Goal: Check status: Check status

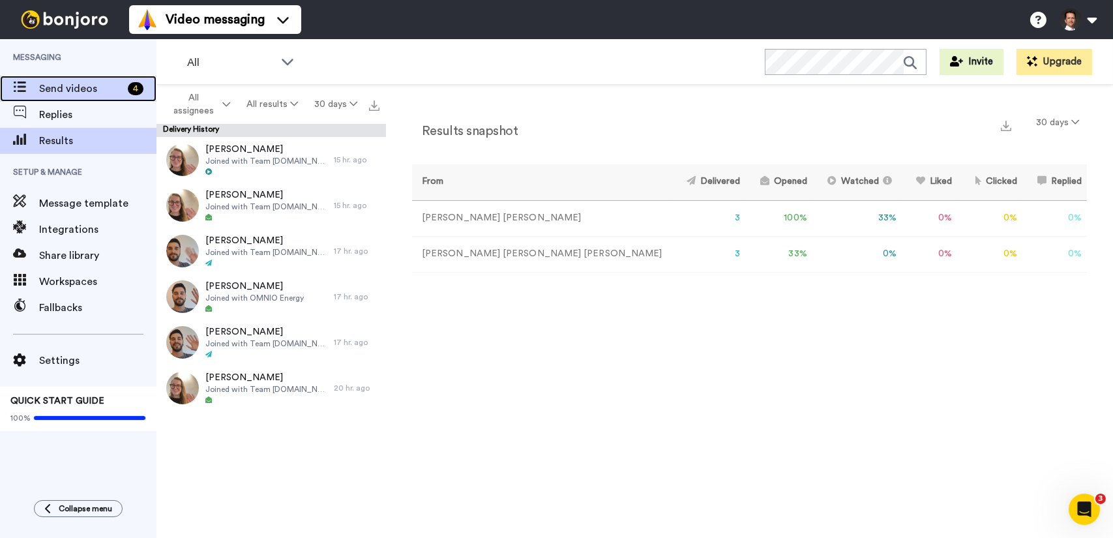
click at [69, 83] on span "Send videos" at bounding box center [80, 89] width 83 height 16
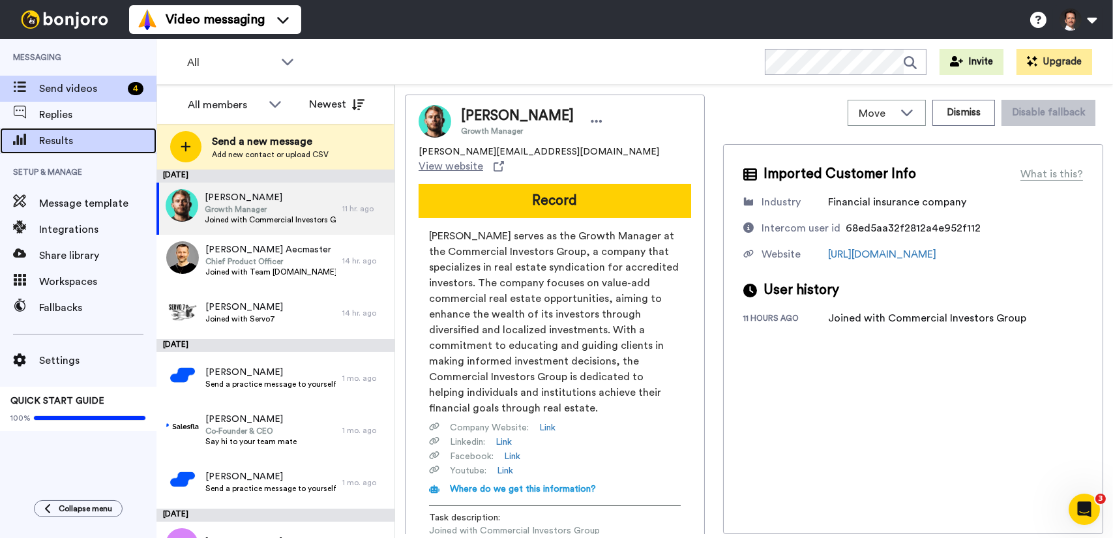
click at [52, 144] on span "Results" at bounding box center [97, 141] width 117 height 16
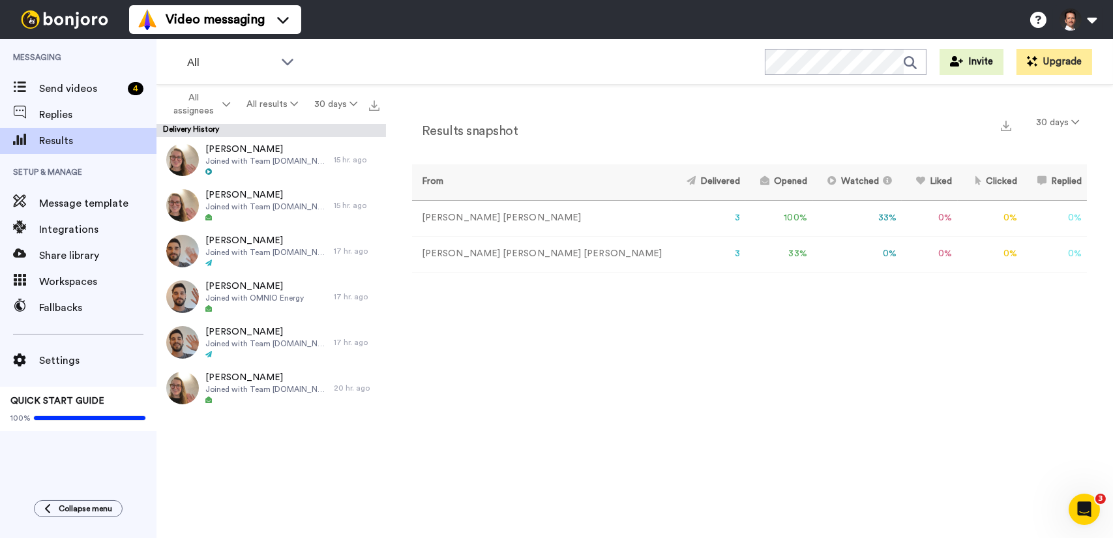
click at [464, 218] on td "Francesca Bassan" at bounding box center [541, 218] width 259 height 36
click at [105, 199] on span "Message template" at bounding box center [97, 204] width 117 height 16
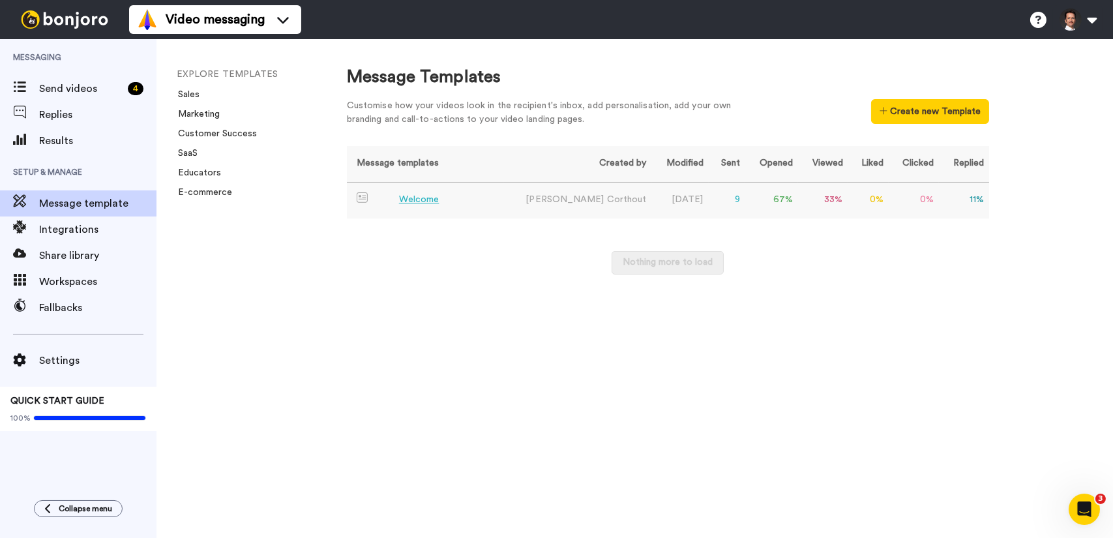
click at [450, 197] on td "Welcome" at bounding box center [425, 201] width 156 height 36
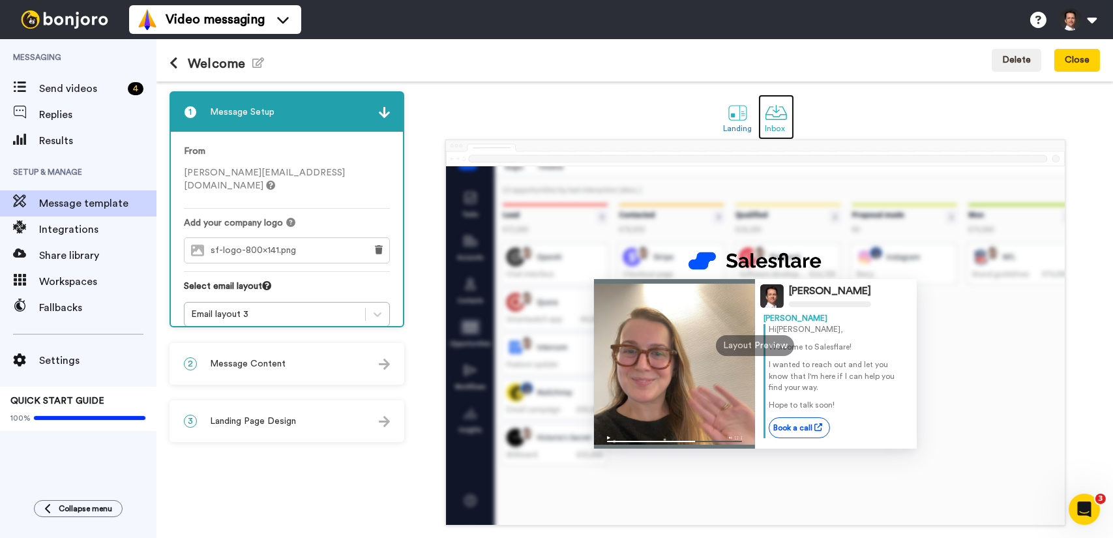
click at [776, 115] on div at bounding box center [776, 112] width 23 height 23
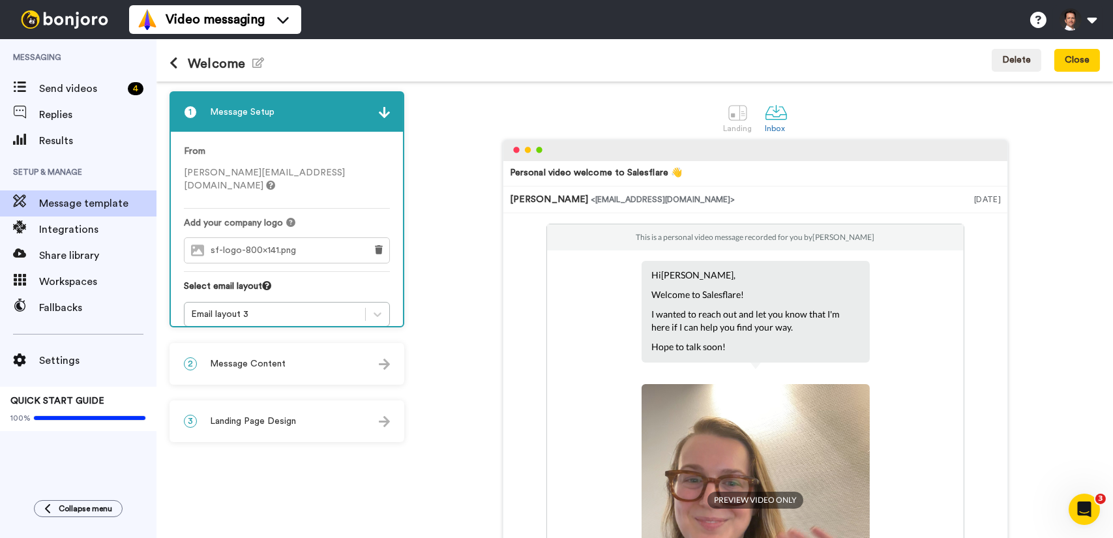
click at [326, 363] on div "2 Message Content" at bounding box center [287, 363] width 232 height 39
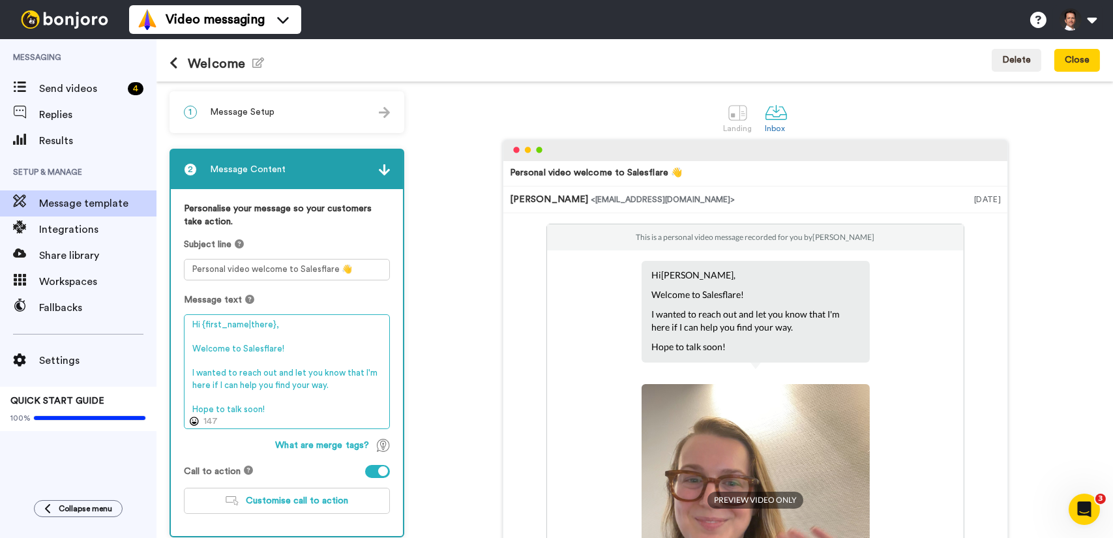
click at [237, 370] on textarea "Hi {first_name|there}, Welcome to Salesflare! I wanted to reach out and let you…" at bounding box center [287, 371] width 206 height 115
drag, startPoint x: 237, startPoint y: 371, endPoint x: 272, endPoint y: 374, distance: 35.3
click at [272, 374] on textarea "Hi {first_name|there}, Welcome to Salesflare! I wanted to reach out and let you…" at bounding box center [287, 371] width 206 height 115
drag, startPoint x: 196, startPoint y: 346, endPoint x: 188, endPoint y: 346, distance: 7.8
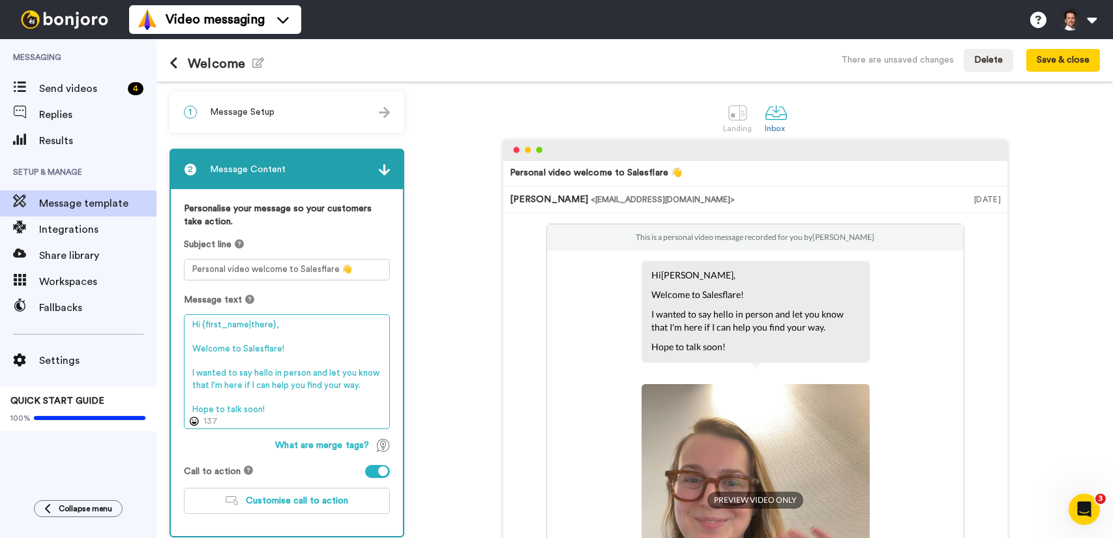
click at [188, 346] on textarea "Hi {first_name|there}, Welcome to Salesflare! I wanted to say hello in person a…" at bounding box center [287, 371] width 206 height 115
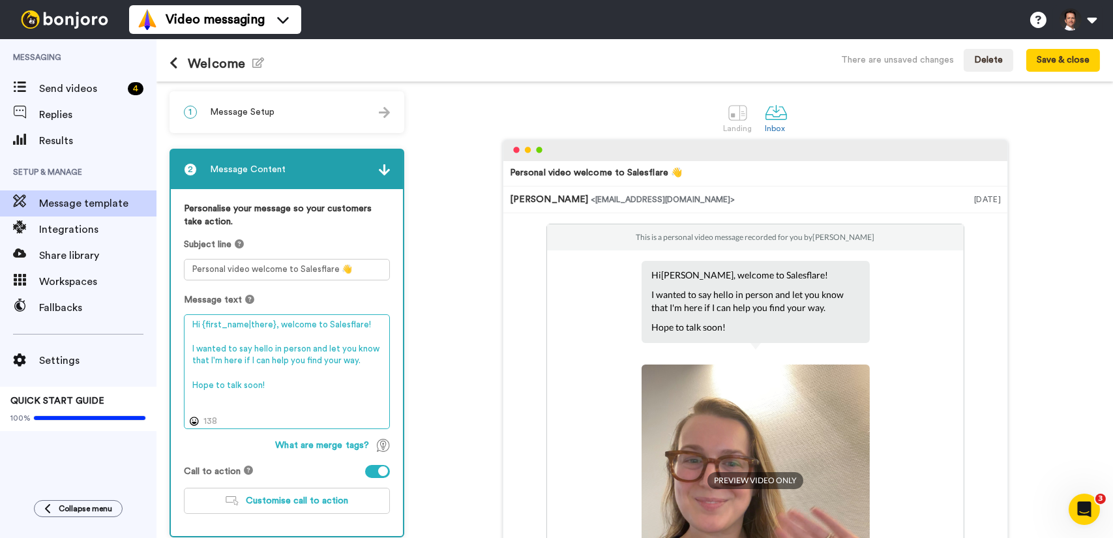
drag, startPoint x: 274, startPoint y: 384, endPoint x: 194, endPoint y: 377, distance: 80.5
click at [194, 377] on textarea "Hi {first_name|there}, welcome to Salesflare! I wanted to say hello in person a…" at bounding box center [287, 371] width 206 height 115
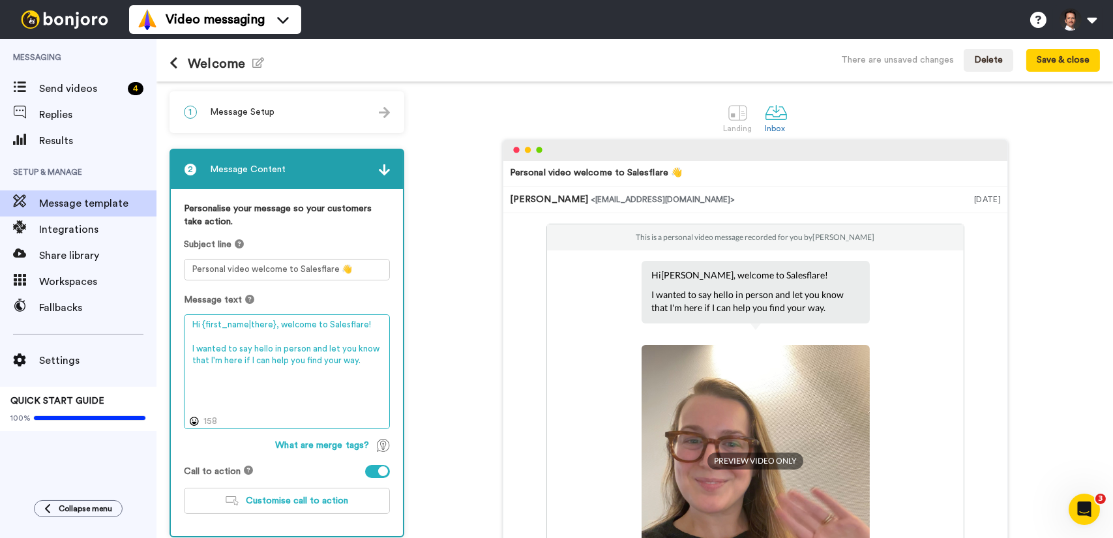
click at [354, 361] on textarea "Hi {first_name|there}, welcome to Salesflare! I wanted to say hello in person a…" at bounding box center [287, 371] width 206 height 115
click at [306, 349] on textarea "Hi {first_name|there}, welcome to Salesflare! I wanted to say hello in person a…" at bounding box center [287, 371] width 206 height 115
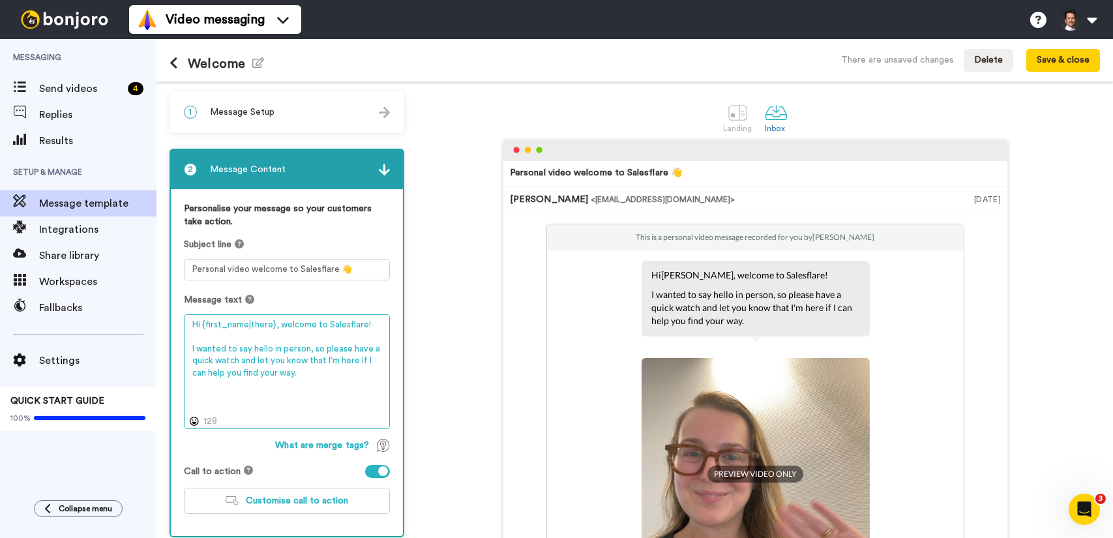
drag, startPoint x: 268, startPoint y: 359, endPoint x: 205, endPoint y: 371, distance: 64.3
click at [205, 371] on textarea "Hi {first_name|there}, welcome to Salesflare! I wanted to say hello in person, …" at bounding box center [287, 371] width 206 height 115
type textarea "Hi {first_name|there}, welcome to Salesflare! I wanted to say hello in person, …"
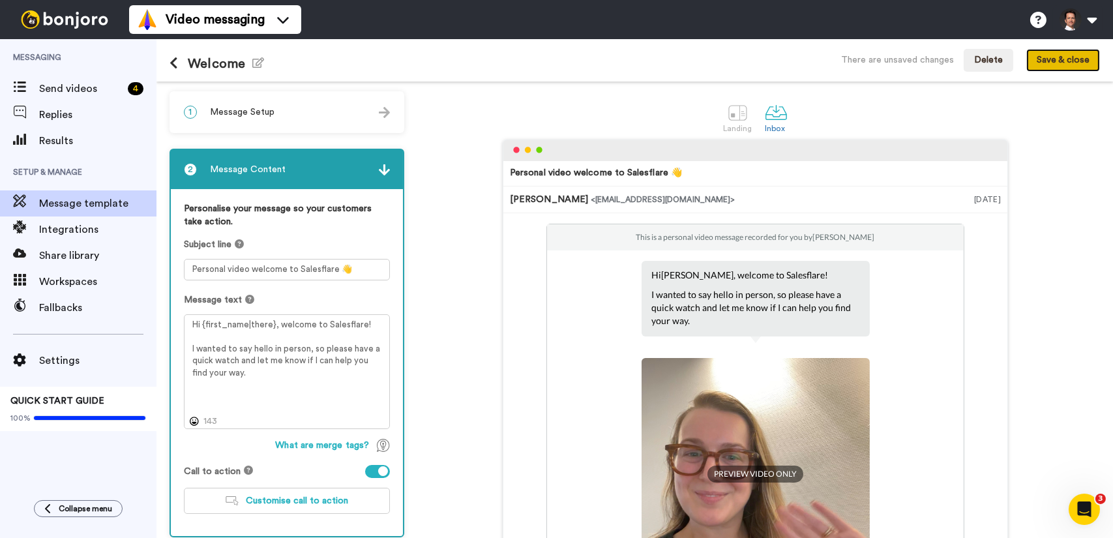
click at [1051, 57] on button "Save & close" at bounding box center [1063, 60] width 74 height 23
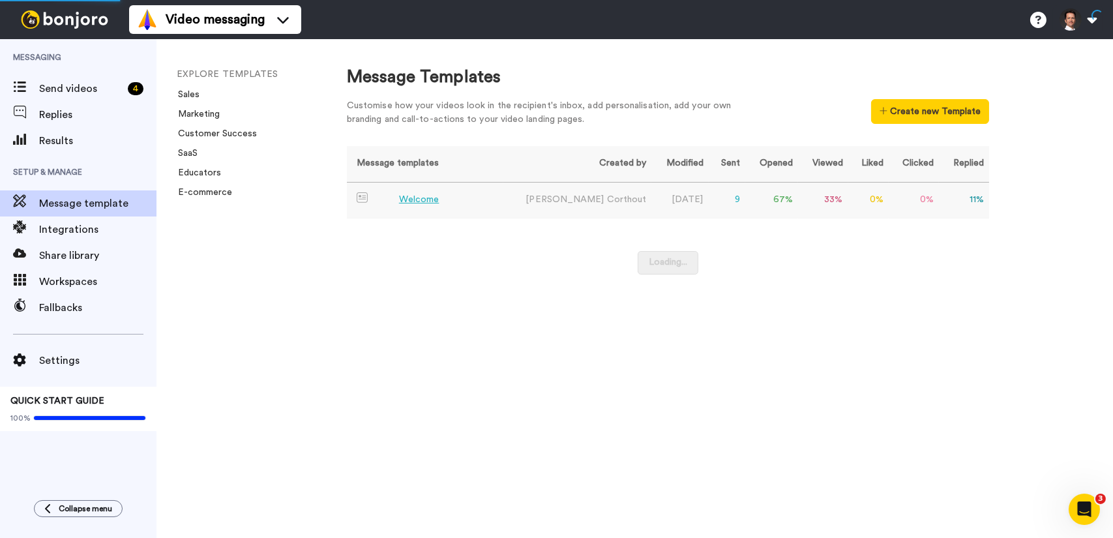
click at [415, 204] on div "Welcome" at bounding box center [419, 200] width 40 height 14
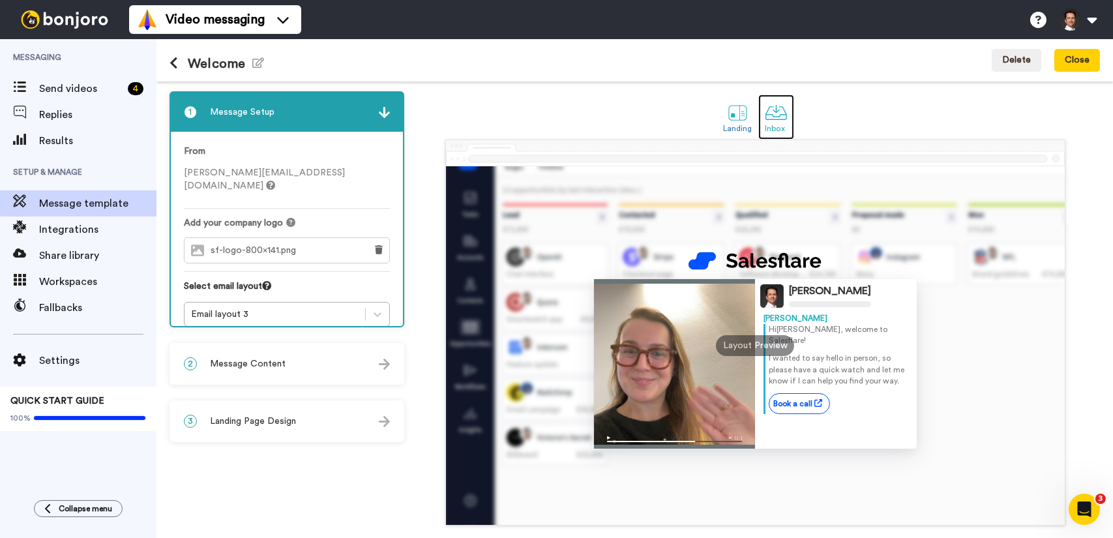
click at [779, 120] on div at bounding box center [776, 112] width 23 height 23
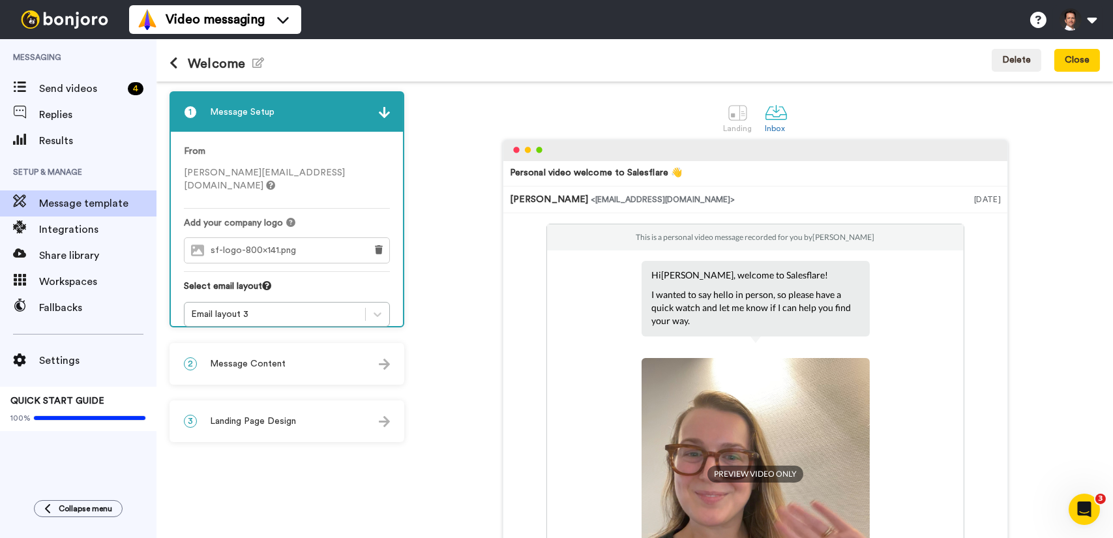
click at [320, 364] on div "2 Message Content" at bounding box center [287, 363] width 232 height 39
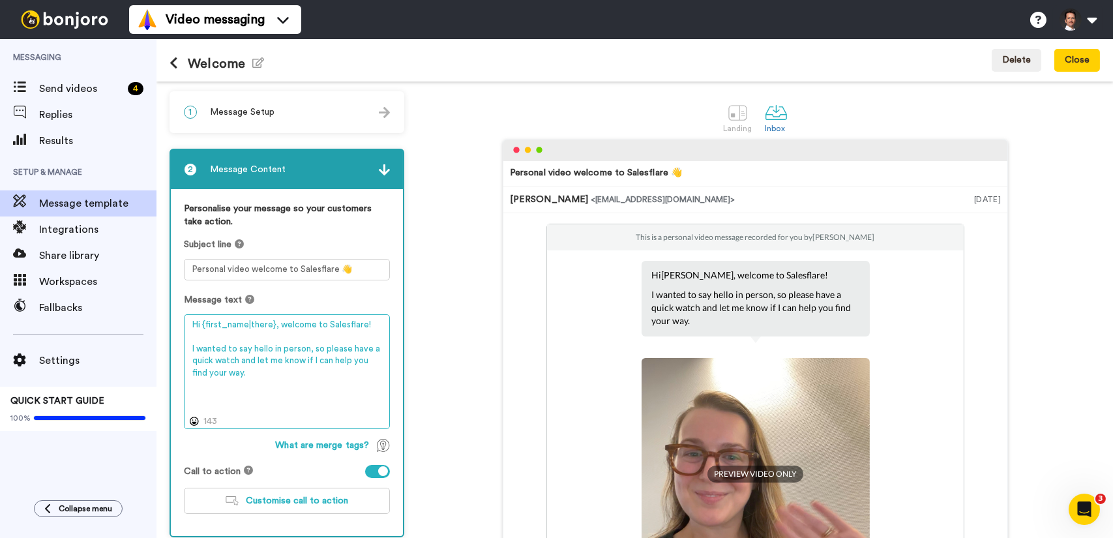
drag, startPoint x: 188, startPoint y: 370, endPoint x: 241, endPoint y: 373, distance: 52.9
click at [241, 373] on textarea "Hi {first_name|there}, welcome to Salesflare! I wanted to say hello in person, …" at bounding box center [287, 371] width 206 height 115
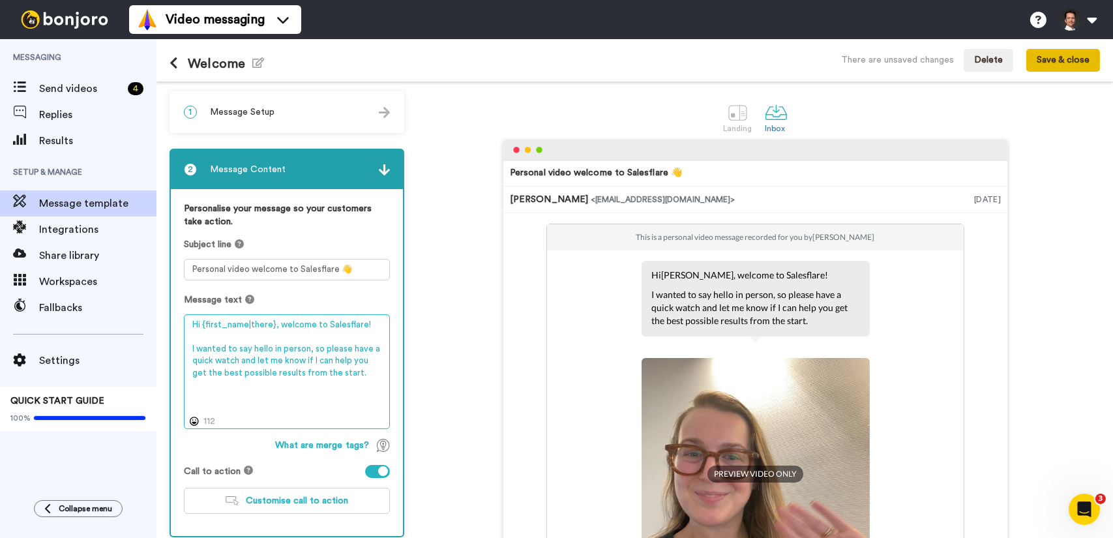
type textarea "Hi {first_name|there}, welcome to Salesflare! I wanted to say hello in person, …"
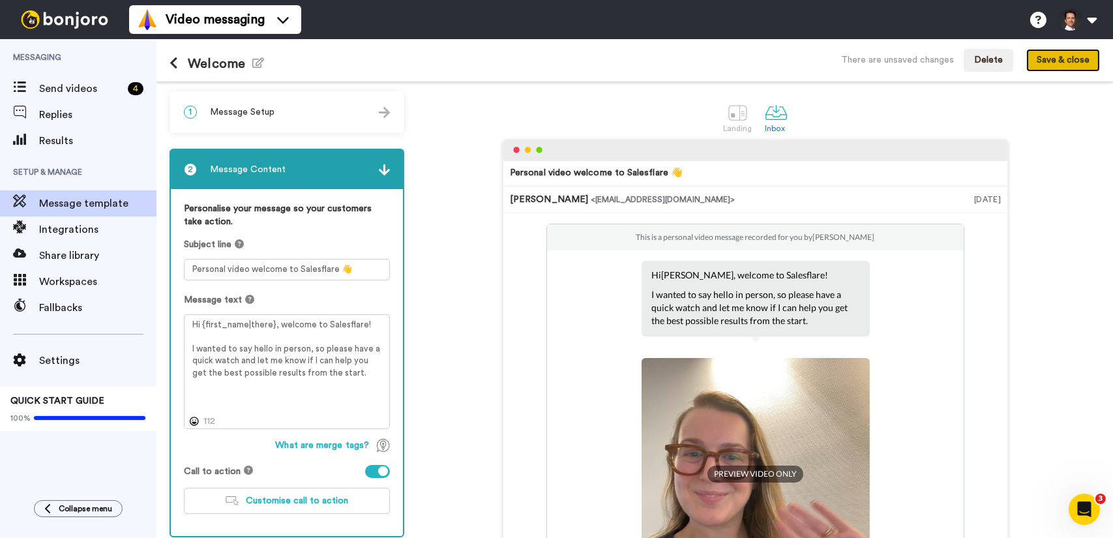
click at [1066, 63] on button "Save & close" at bounding box center [1063, 60] width 74 height 23
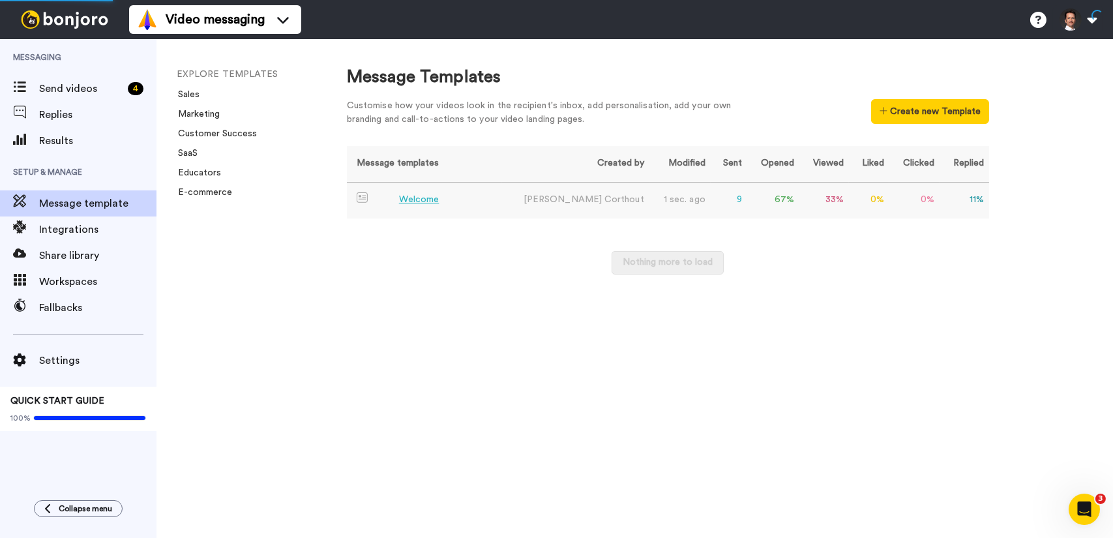
click at [424, 199] on div "Welcome" at bounding box center [419, 200] width 40 height 14
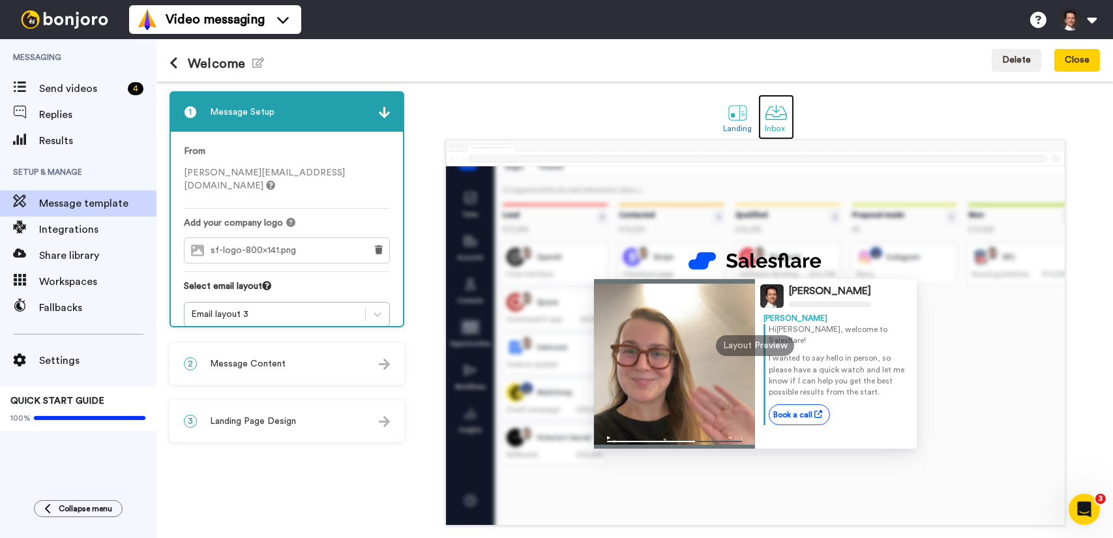
click at [782, 115] on div at bounding box center [776, 112] width 23 height 23
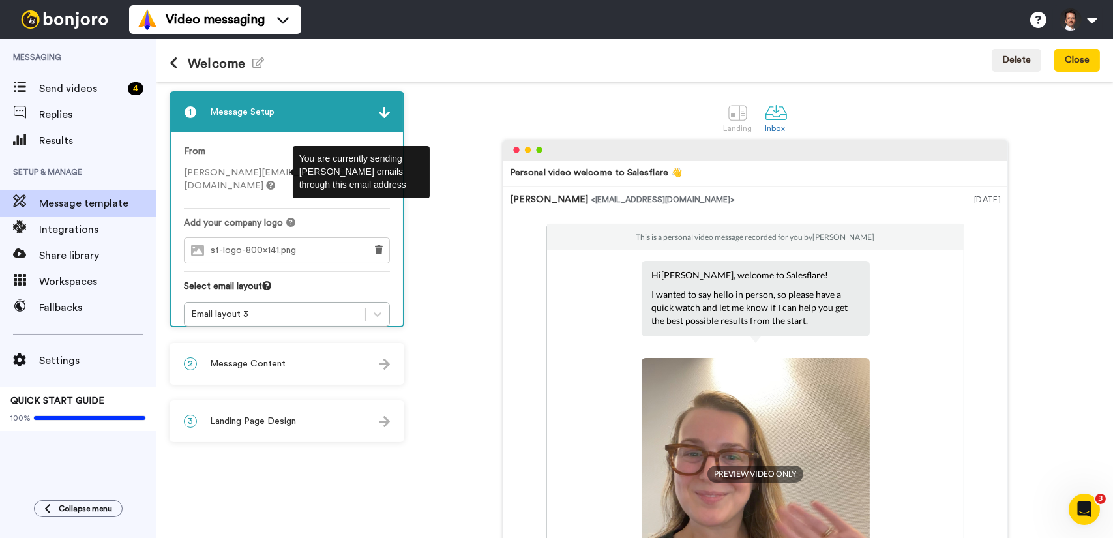
click at [267, 145] on div "From jeroen@salesflare.com" at bounding box center [287, 177] width 206 height 64
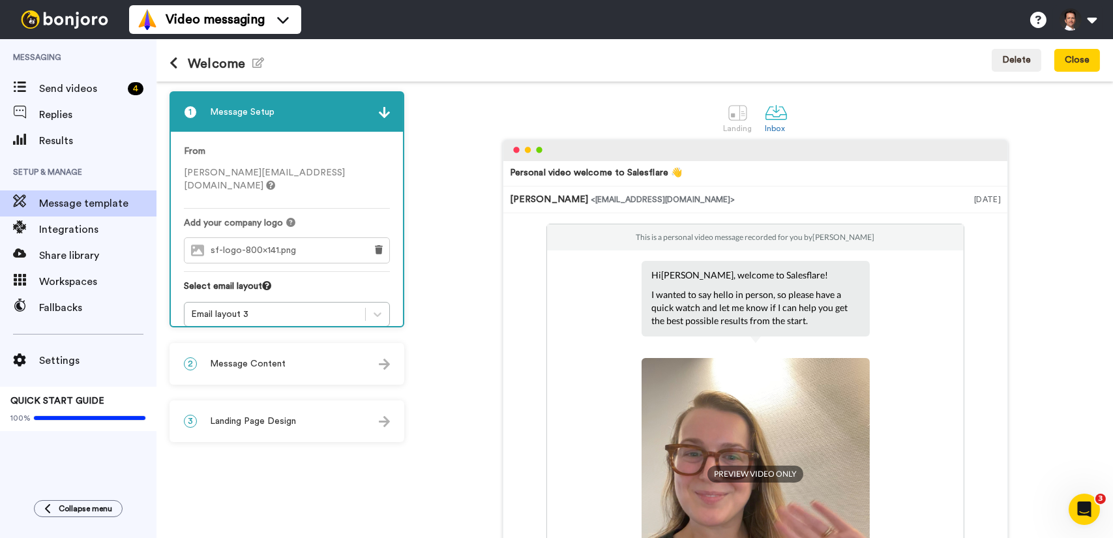
click at [346, 368] on div "2 Message Content" at bounding box center [287, 363] width 232 height 39
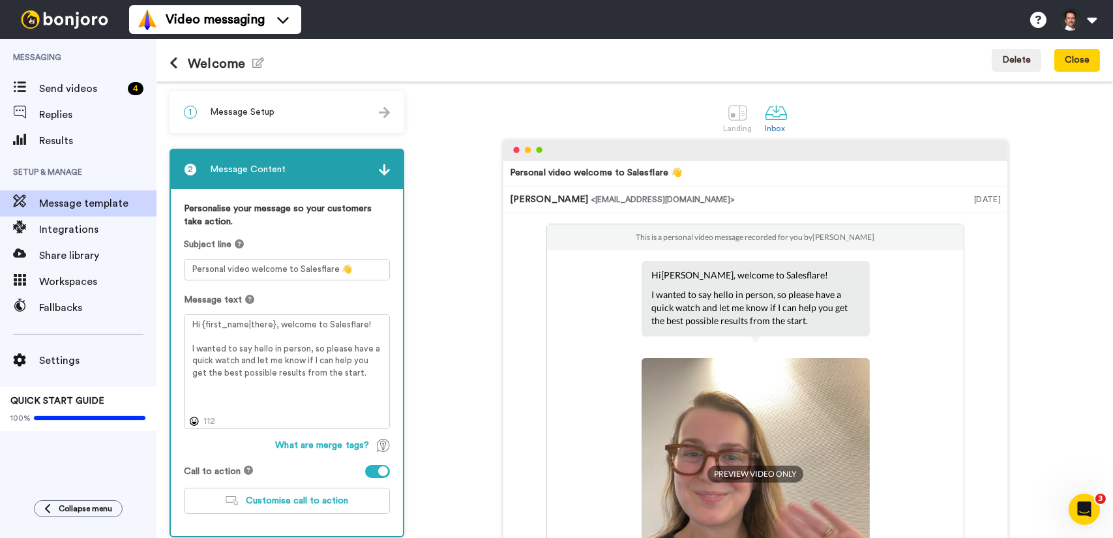
click at [385, 171] on img at bounding box center [384, 169] width 11 height 11
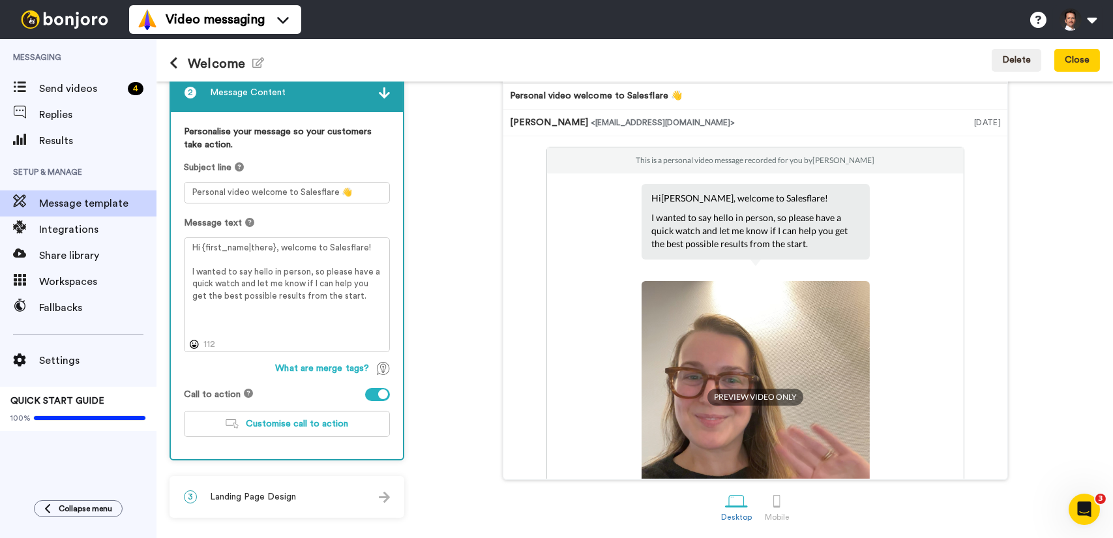
scroll to position [186, 0]
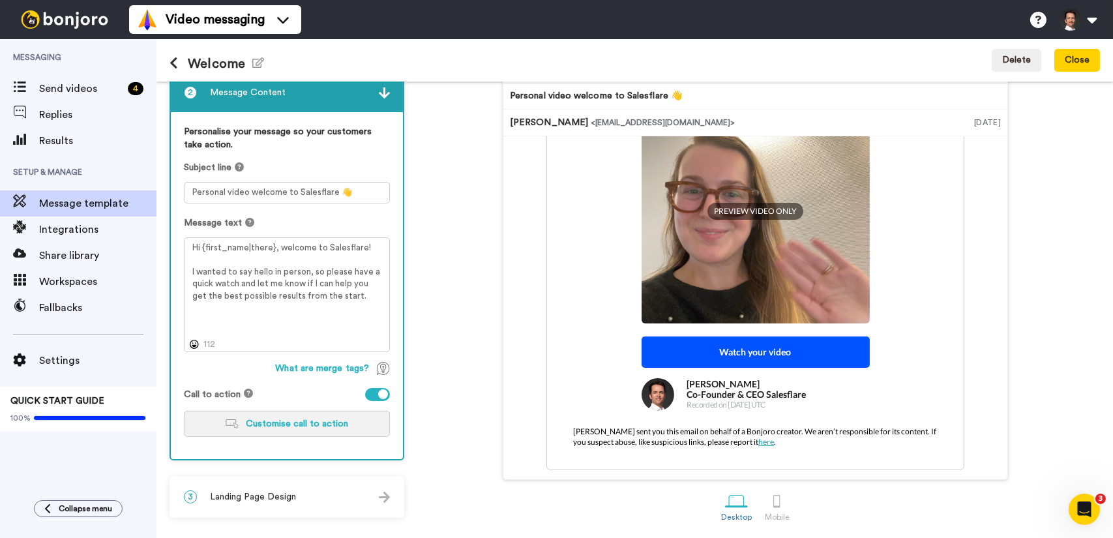
click at [306, 417] on button "Customise call to action" at bounding box center [287, 424] width 206 height 26
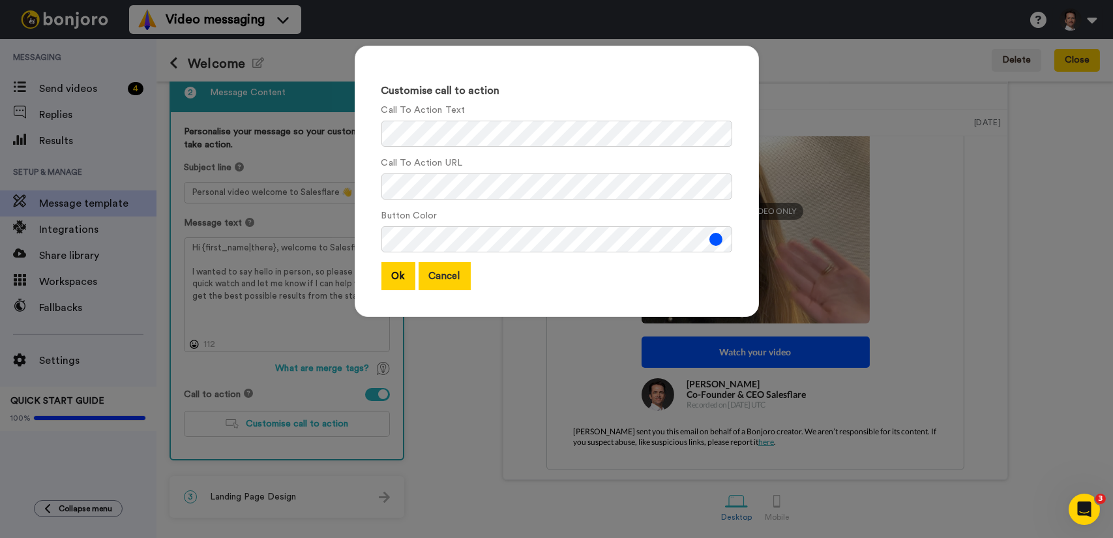
click at [451, 282] on button "Cancel" at bounding box center [445, 276] width 52 height 28
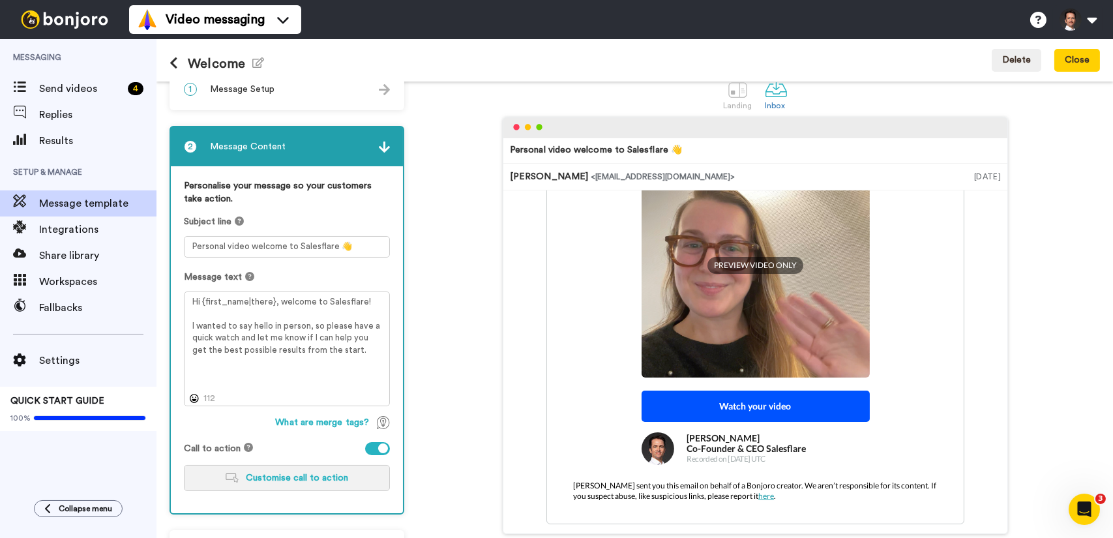
scroll to position [0, 0]
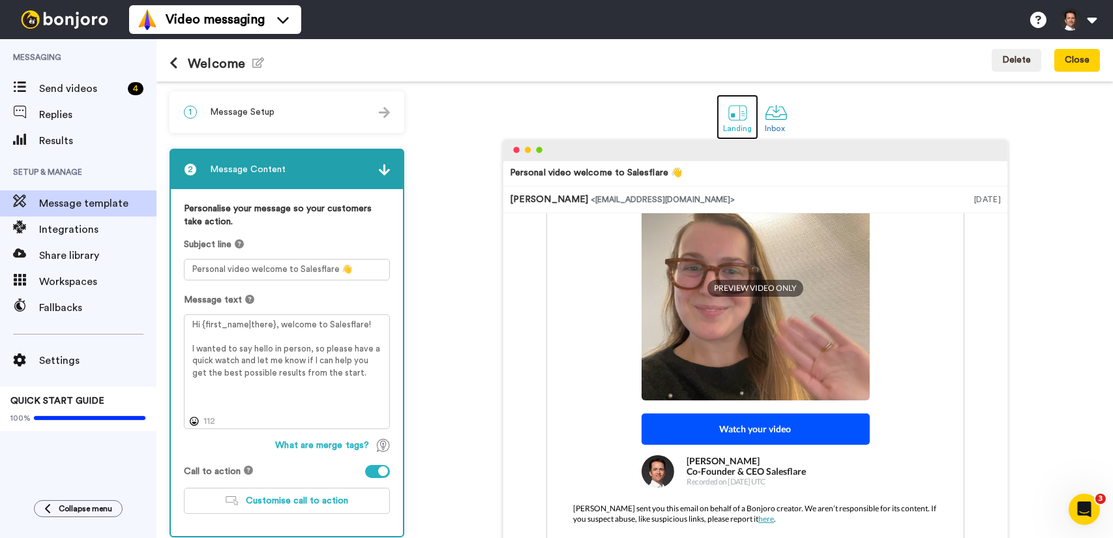
click at [720, 115] on link "Landing" at bounding box center [737, 117] width 42 height 45
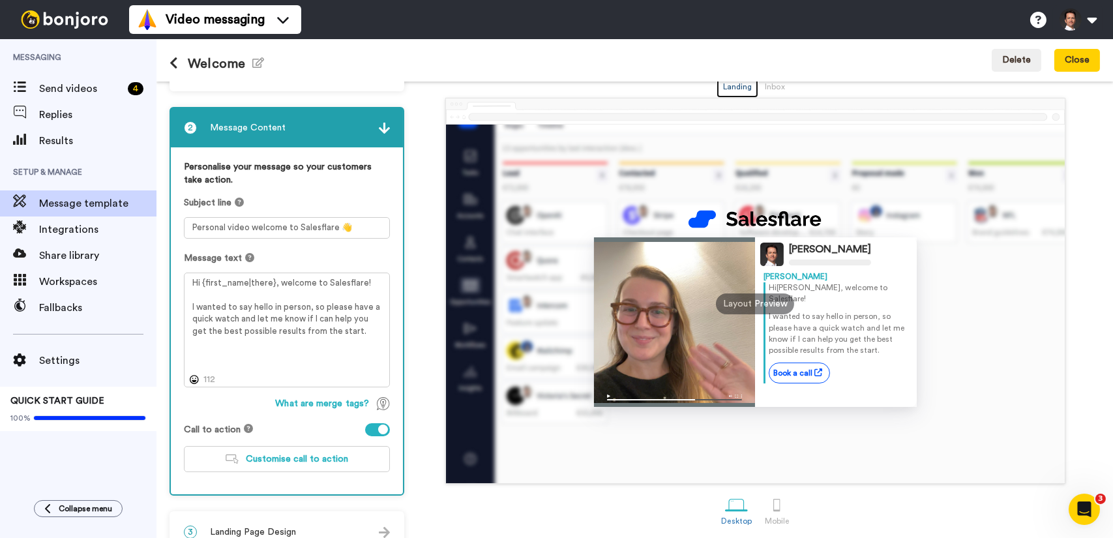
scroll to position [65, 0]
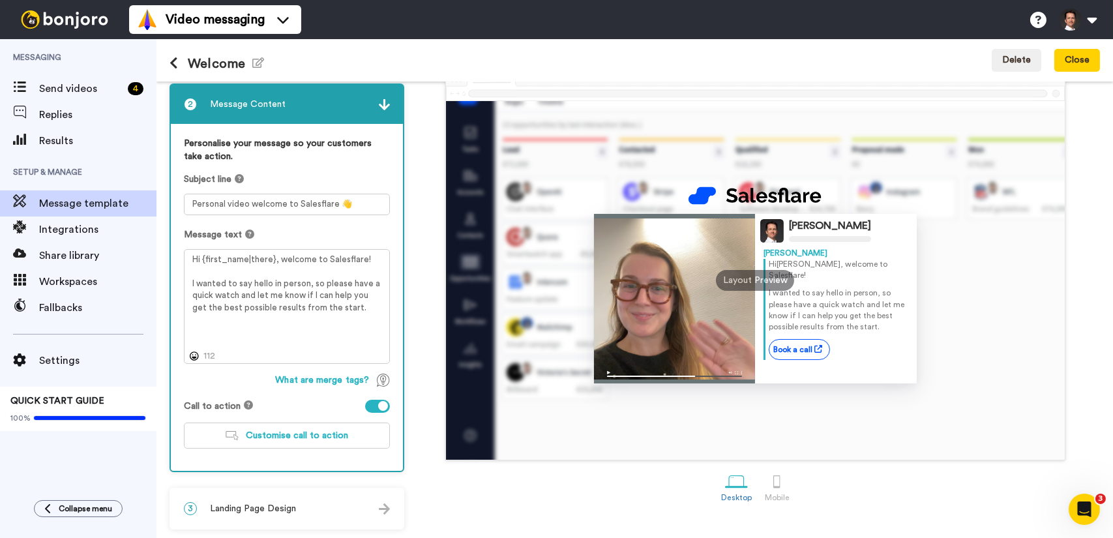
click at [308, 512] on div "3 Landing Page Design" at bounding box center [287, 508] width 232 height 39
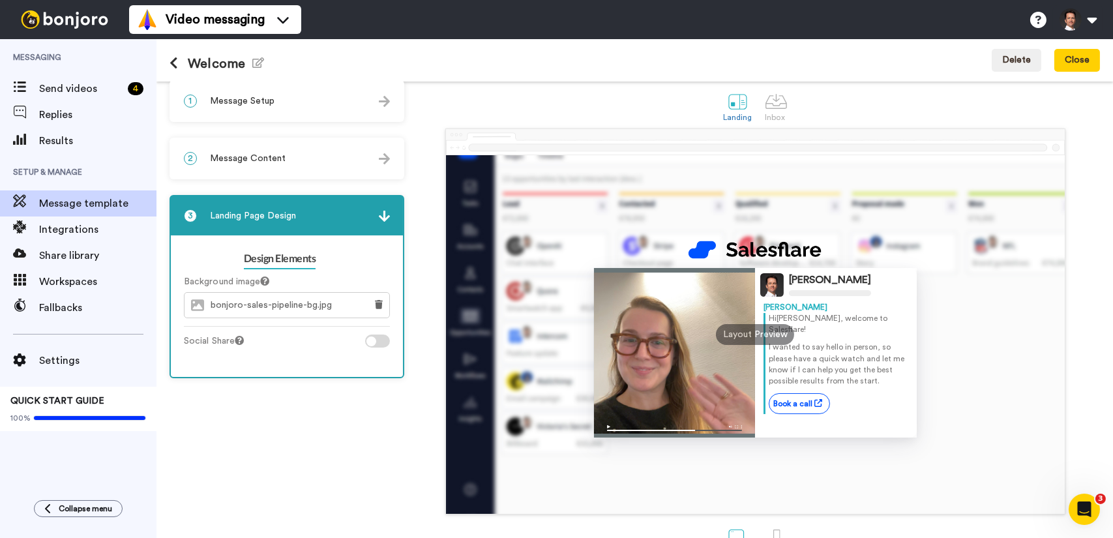
scroll to position [0, 0]
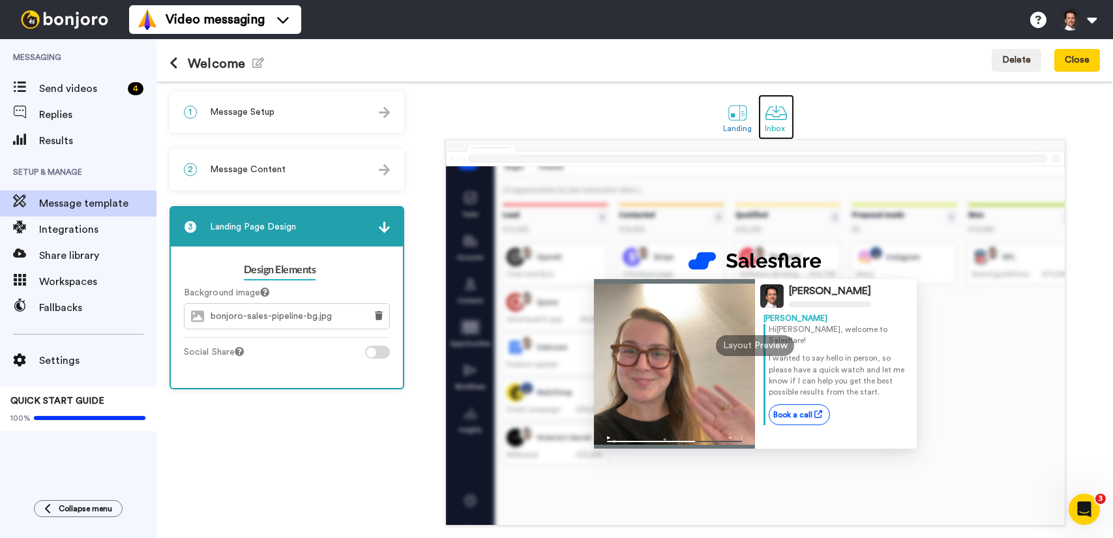
click at [775, 111] on div at bounding box center [776, 112] width 23 height 23
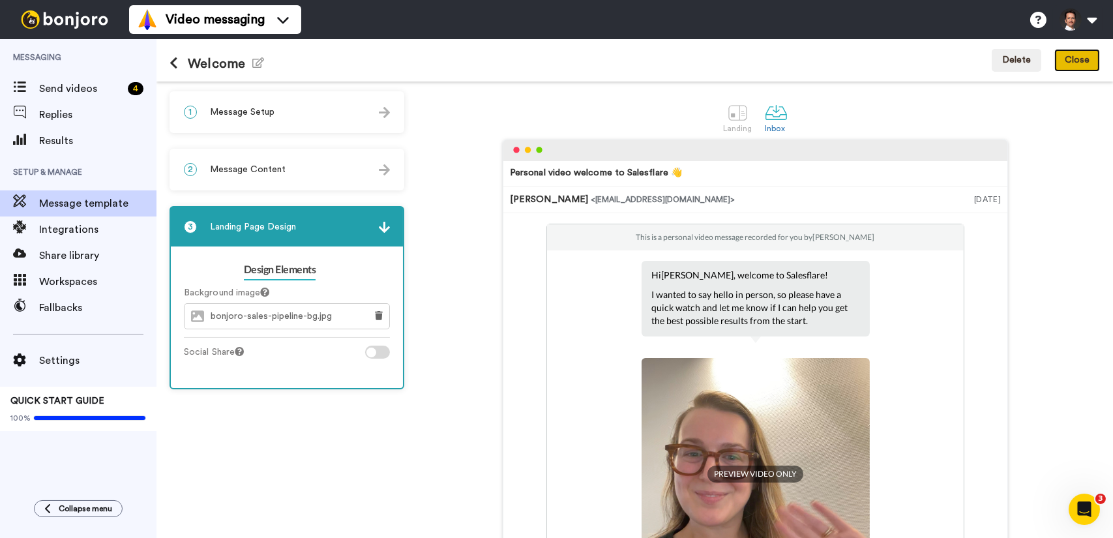
click at [1072, 58] on button "Close" at bounding box center [1077, 60] width 46 height 23
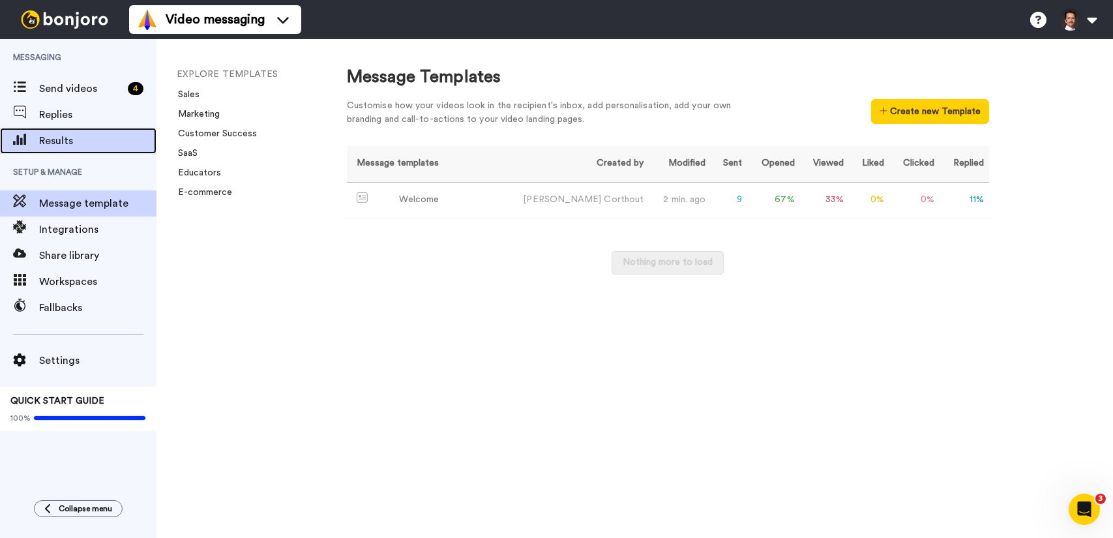
click at [87, 137] on span "Results" at bounding box center [97, 141] width 117 height 16
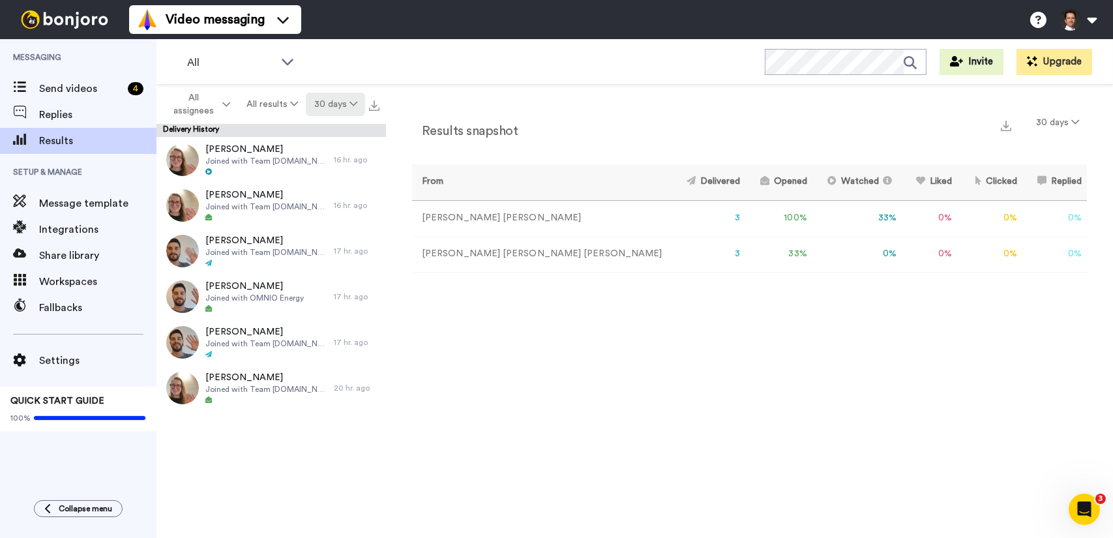
click at [348, 110] on button "30 days" at bounding box center [335, 104] width 59 height 23
click at [331, 156] on span "60 days" at bounding box center [318, 154] width 35 height 10
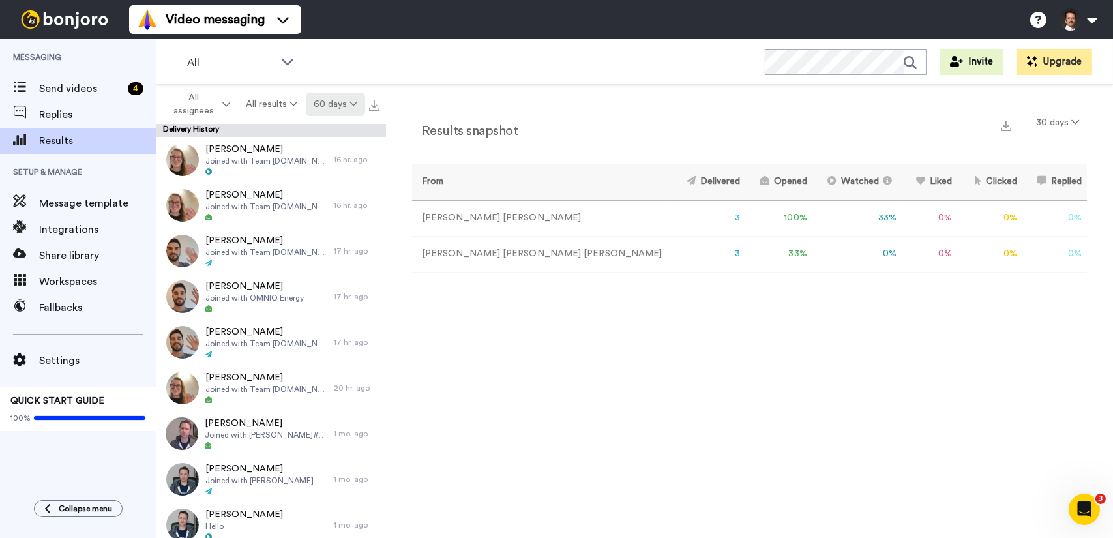
click at [333, 104] on button "60 days" at bounding box center [335, 104] width 59 height 23
click at [329, 179] on span "90 days" at bounding box center [318, 178] width 35 height 10
click at [327, 106] on button "90 days" at bounding box center [335, 104] width 59 height 23
click at [331, 158] on span "60 days" at bounding box center [318, 154] width 35 height 10
click at [1063, 117] on button "30 days" at bounding box center [1057, 122] width 59 height 23
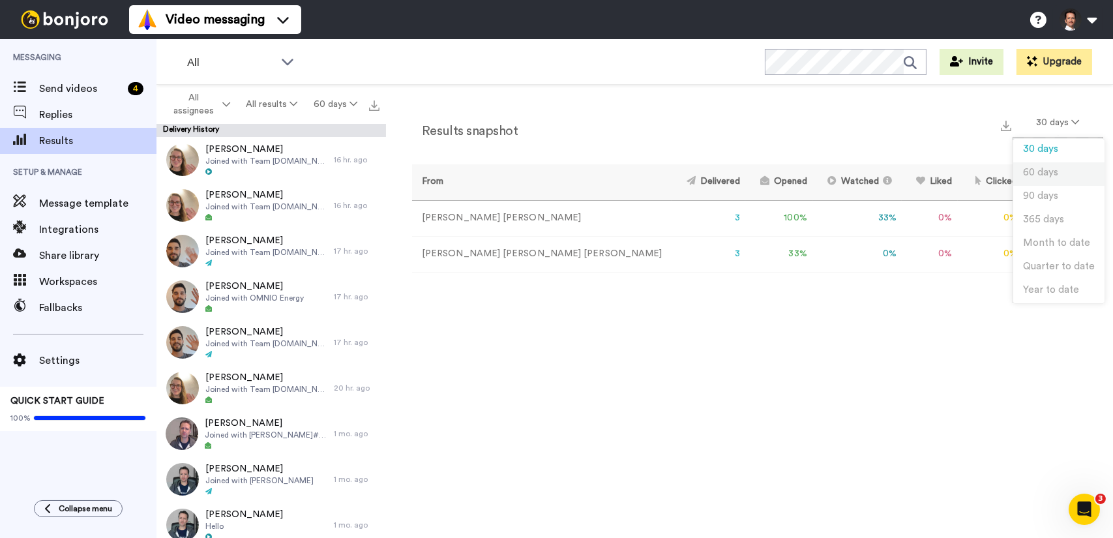
click at [1048, 173] on span "60 days" at bounding box center [1040, 173] width 35 height 10
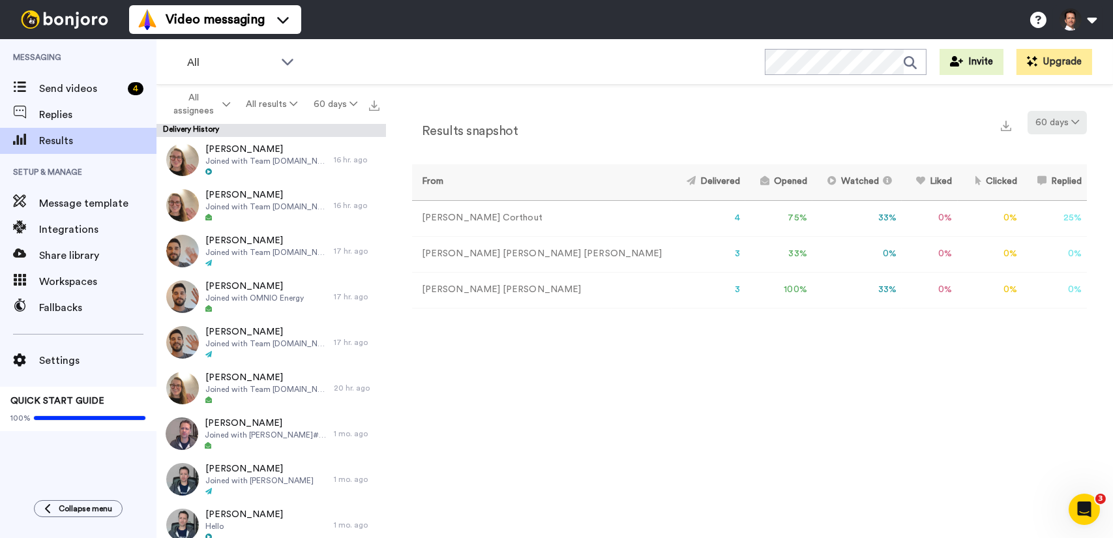
click at [1068, 121] on button "60 days" at bounding box center [1056, 122] width 59 height 23
click at [1053, 150] on span "30 days" at bounding box center [1040, 149] width 35 height 10
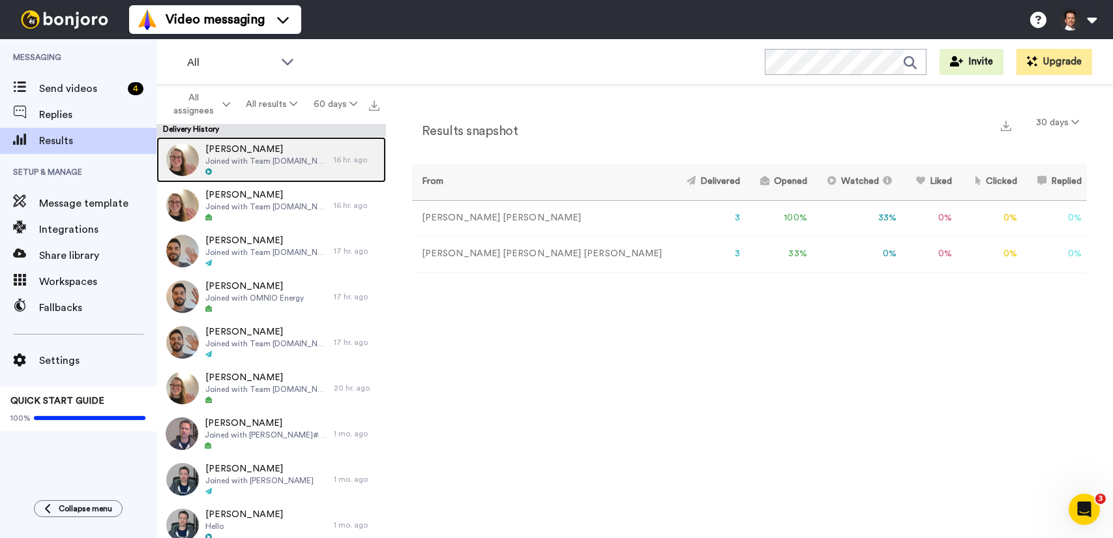
click at [278, 171] on div at bounding box center [266, 172] width 122 height 9
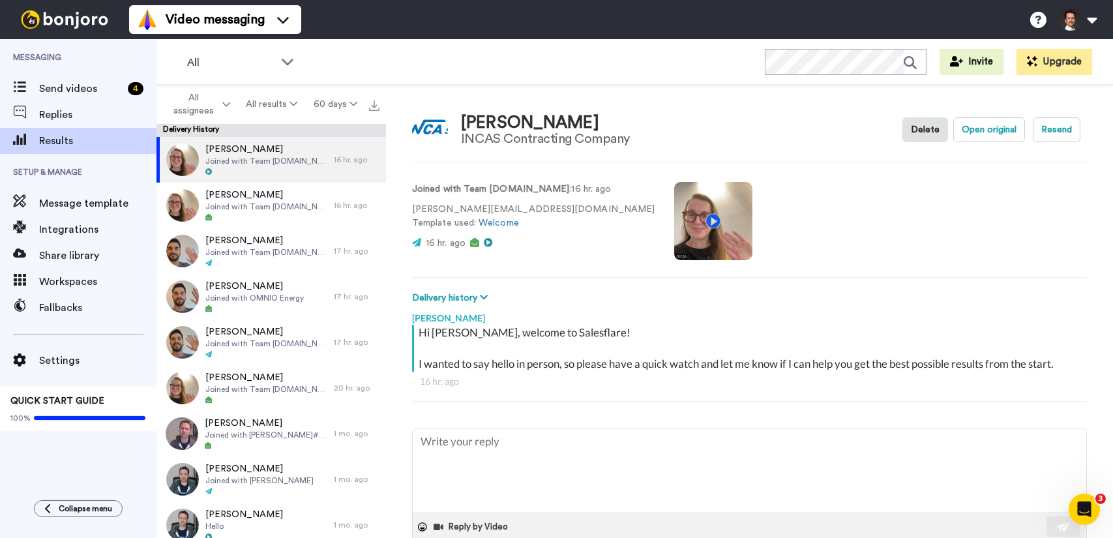
click at [674, 222] on video at bounding box center [713, 221] width 78 height 78
click at [674, 205] on video at bounding box center [713, 221] width 78 height 78
click at [674, 250] on video at bounding box center [713, 221] width 78 height 78
click at [995, 130] on button "Open original" at bounding box center [989, 129] width 72 height 25
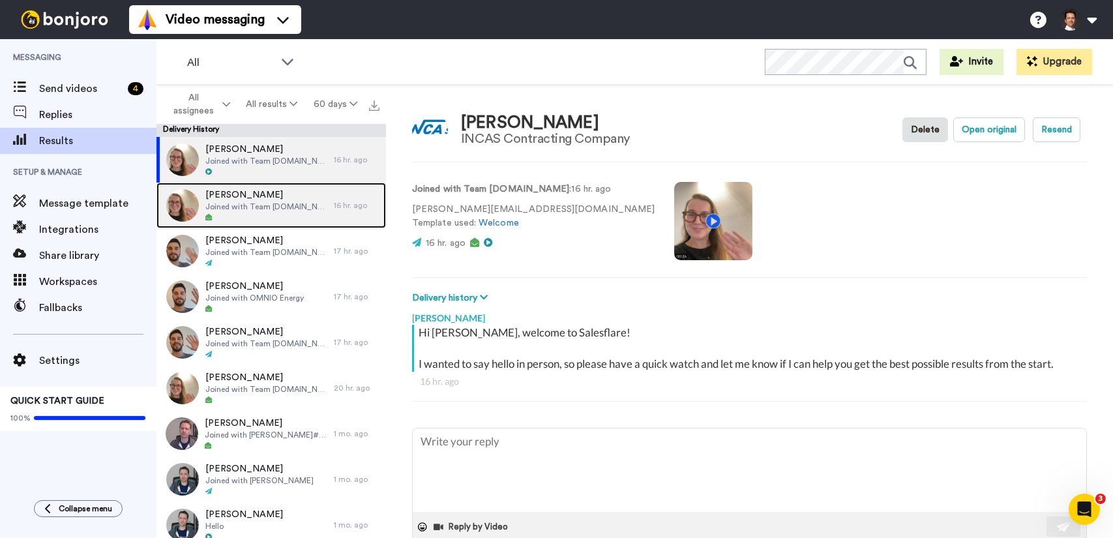
click at [263, 214] on div at bounding box center [266, 217] width 122 height 9
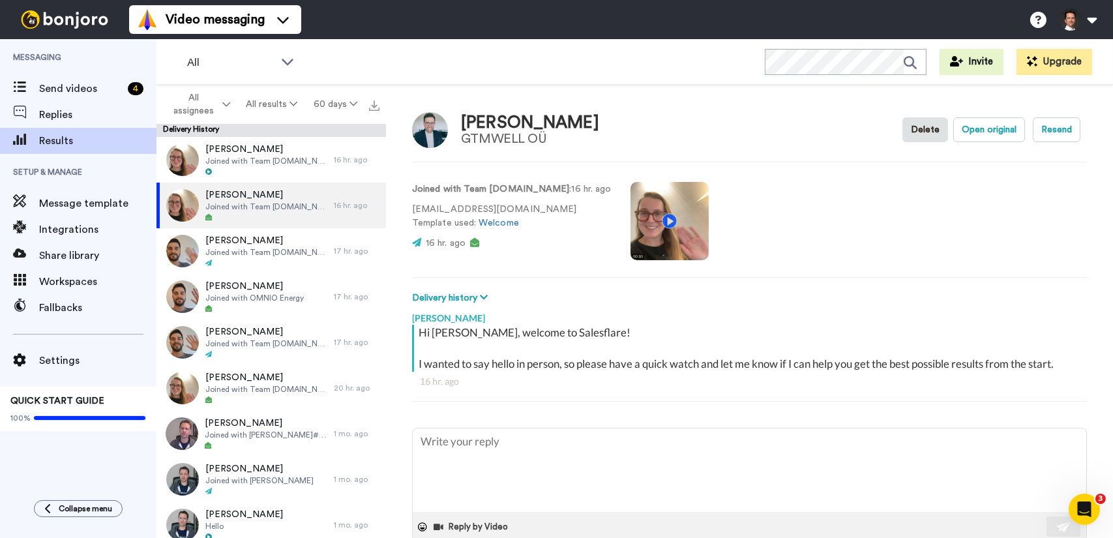
click at [641, 224] on video at bounding box center [669, 221] width 78 height 78
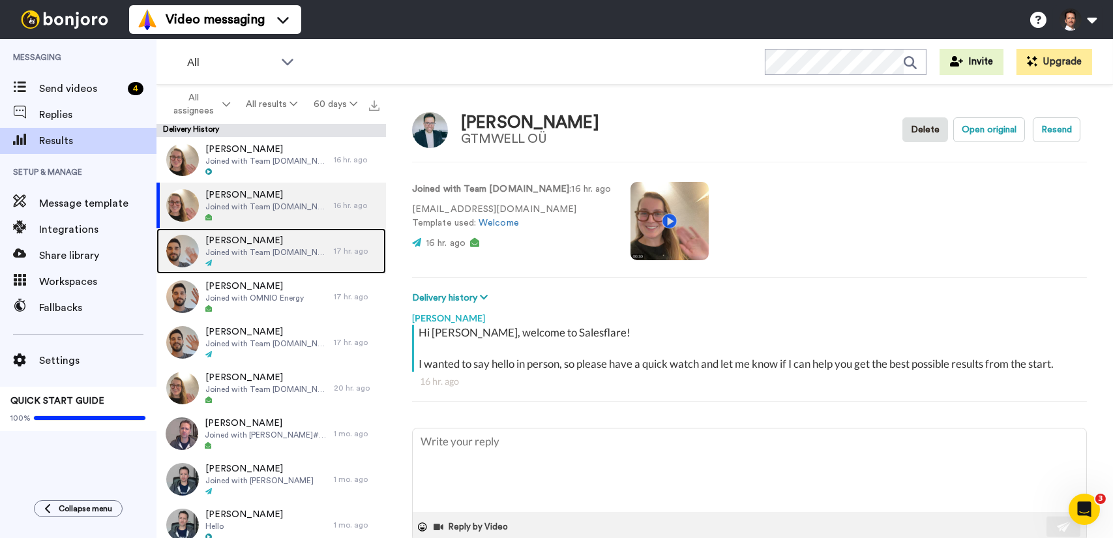
click at [256, 259] on div at bounding box center [266, 263] width 122 height 9
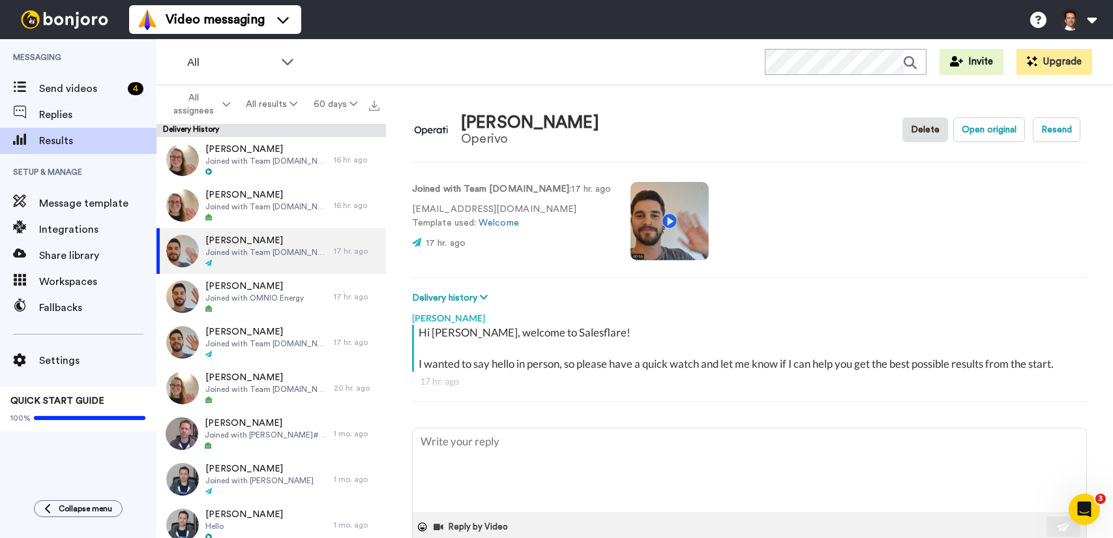
click at [643, 218] on video at bounding box center [669, 221] width 78 height 78
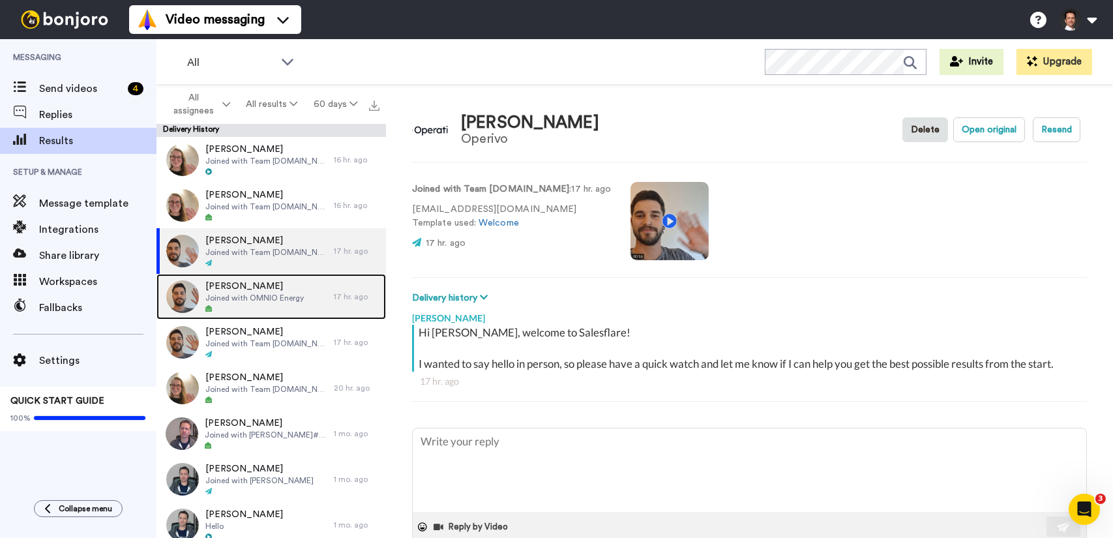
click at [251, 314] on div at bounding box center [254, 308] width 98 height 9
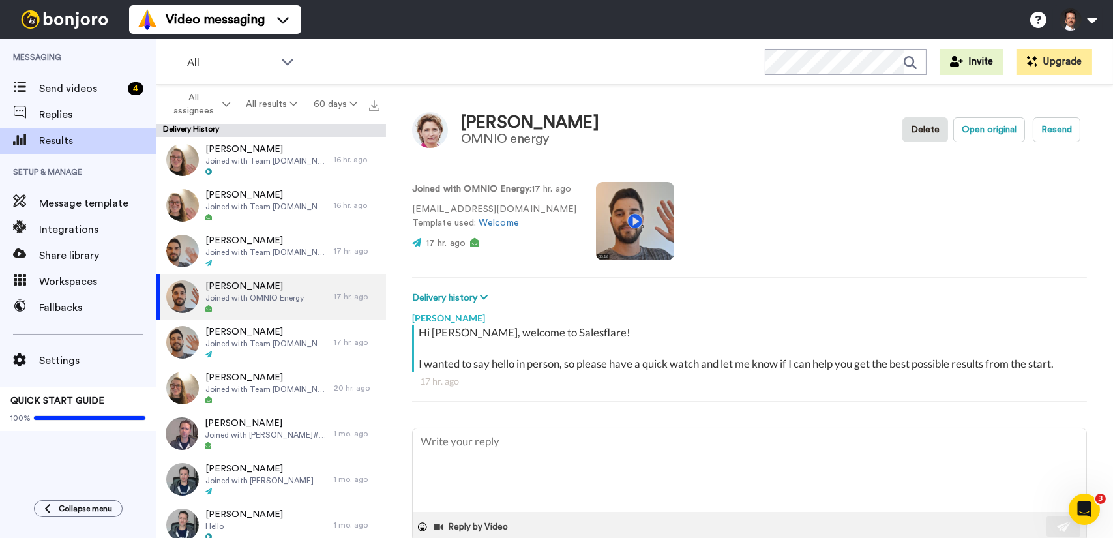
click at [630, 223] on video at bounding box center [635, 221] width 78 height 78
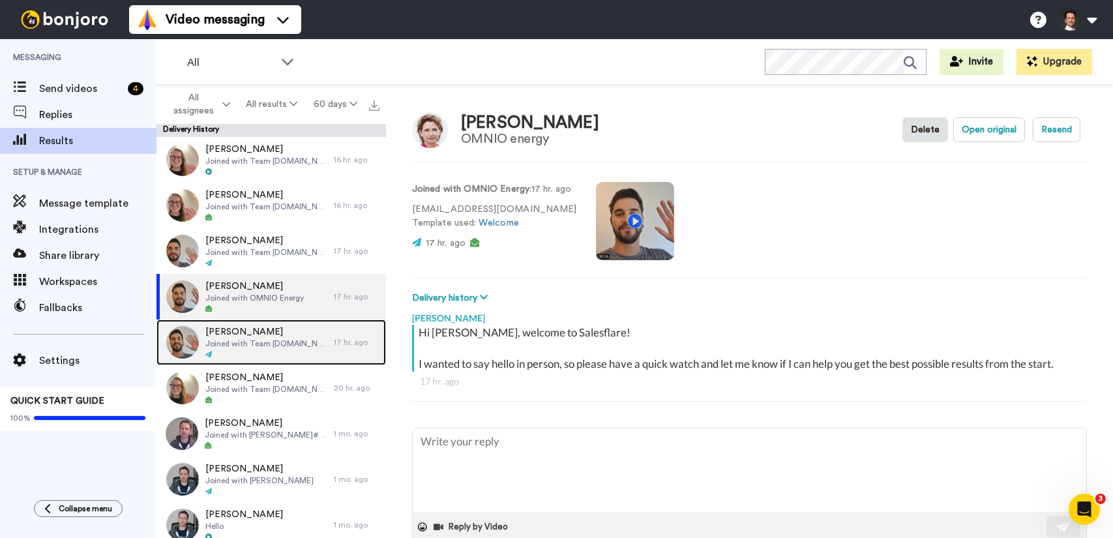
click at [295, 357] on div at bounding box center [266, 354] width 122 height 9
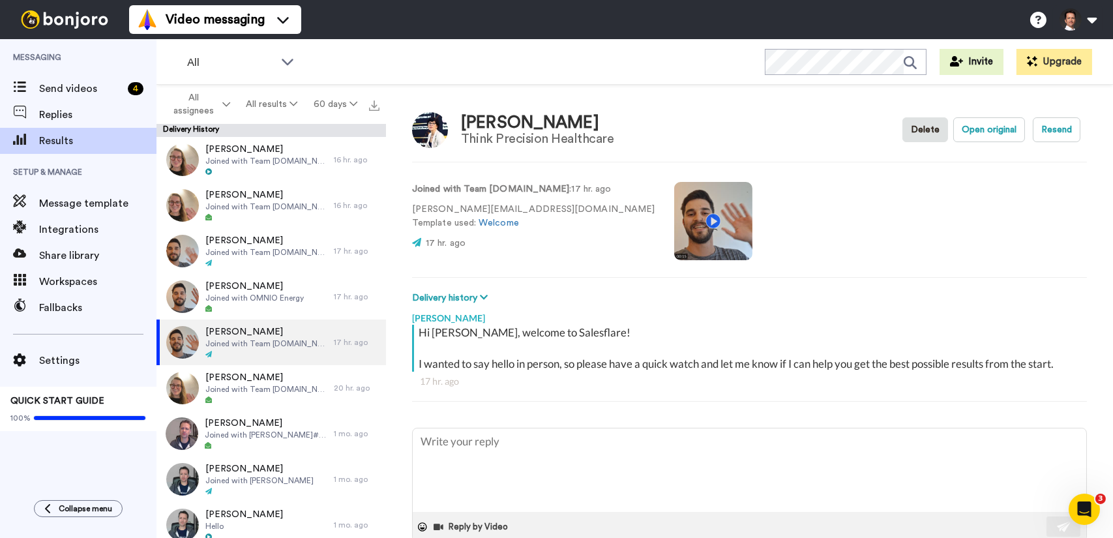
click at [708, 226] on video at bounding box center [713, 221] width 78 height 78
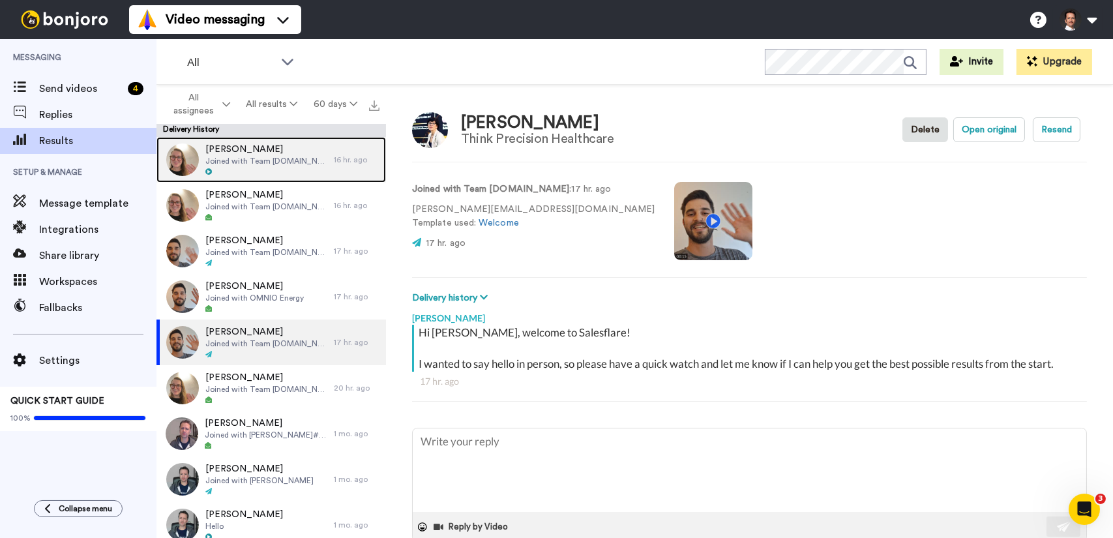
click at [272, 175] on div at bounding box center [266, 172] width 122 height 9
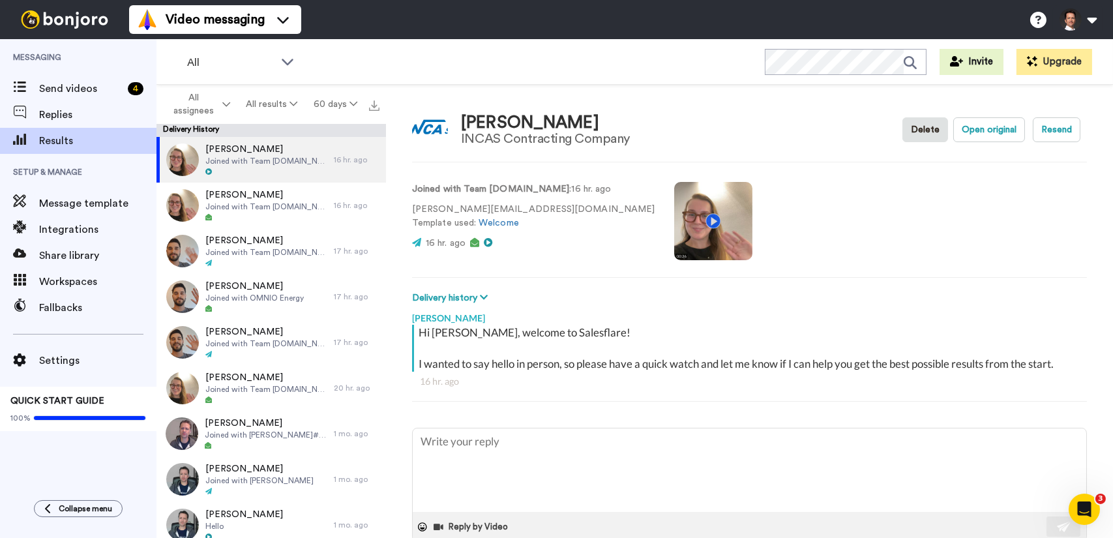
click at [674, 228] on video at bounding box center [713, 221] width 78 height 78
click at [674, 222] on video at bounding box center [713, 221] width 78 height 78
click at [674, 215] on video at bounding box center [713, 221] width 78 height 78
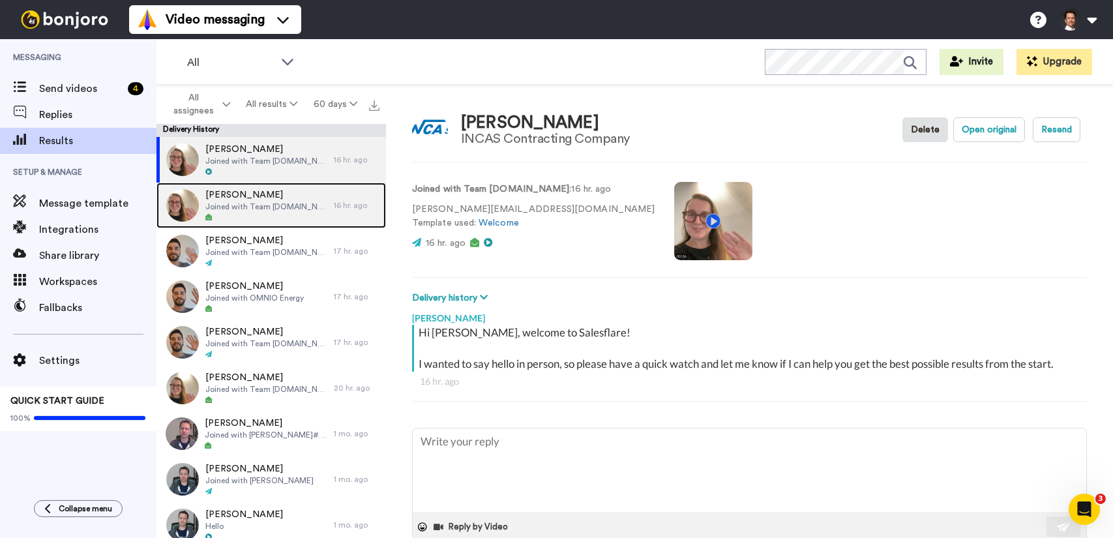
click at [278, 204] on span "Joined with Team gtmwell.com" at bounding box center [266, 206] width 122 height 10
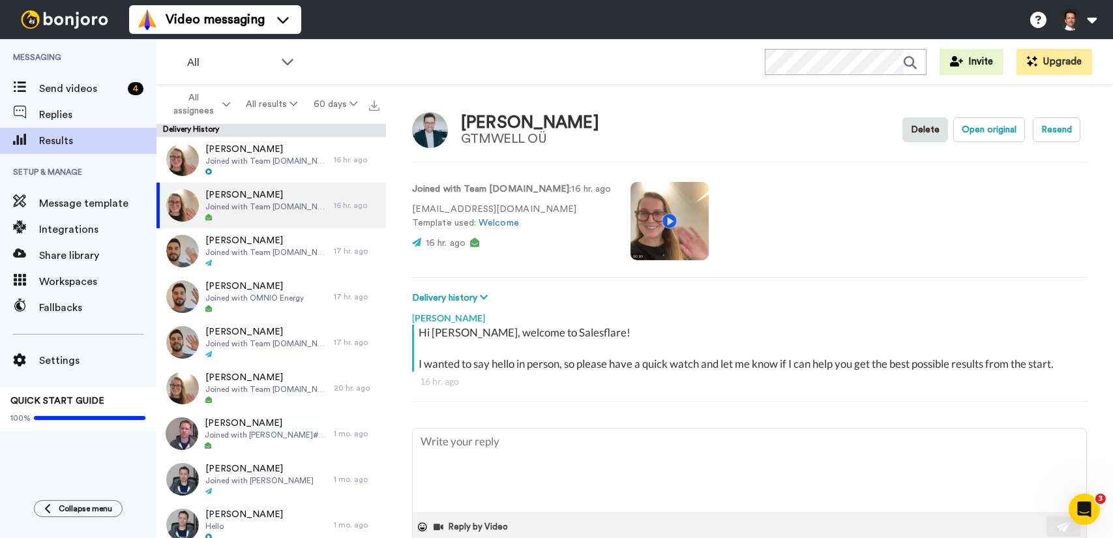
click at [647, 222] on video at bounding box center [669, 221] width 78 height 78
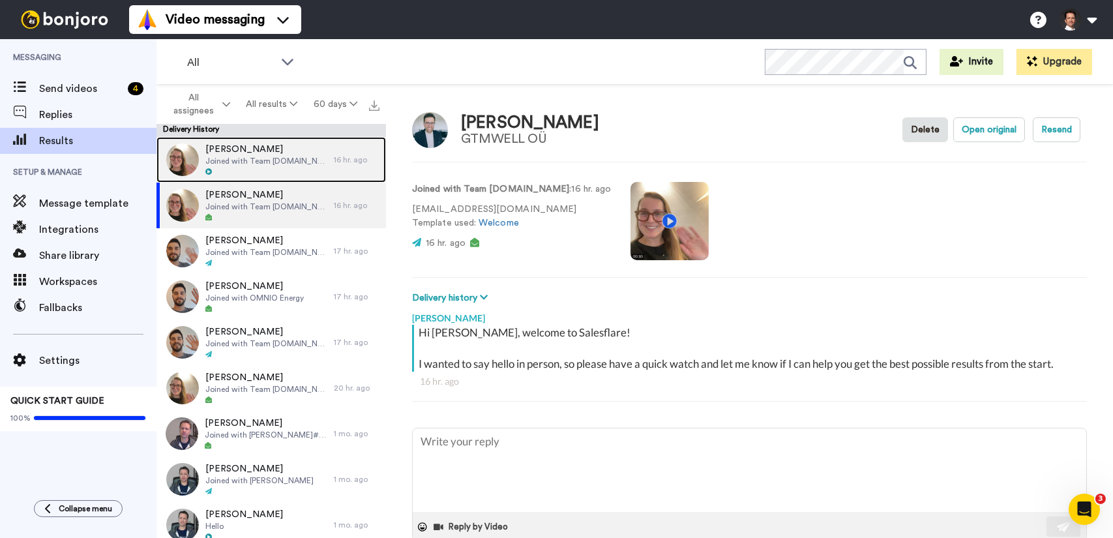
click at [289, 145] on span "Akarsh Raj" at bounding box center [266, 149] width 122 height 13
type textarea "x"
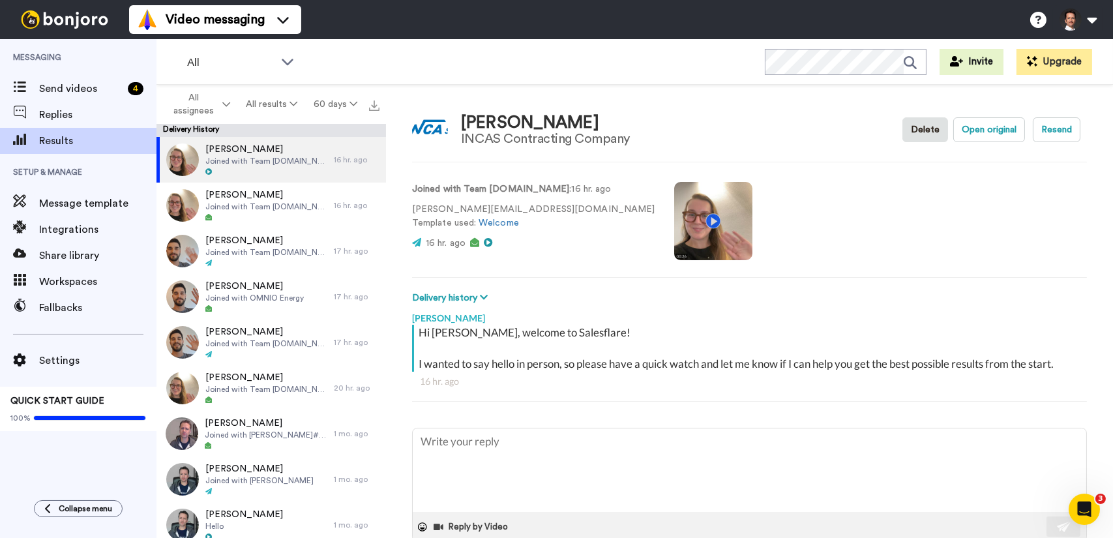
click at [674, 218] on video at bounding box center [713, 221] width 78 height 78
click at [41, 113] on span "Replies" at bounding box center [97, 115] width 117 height 16
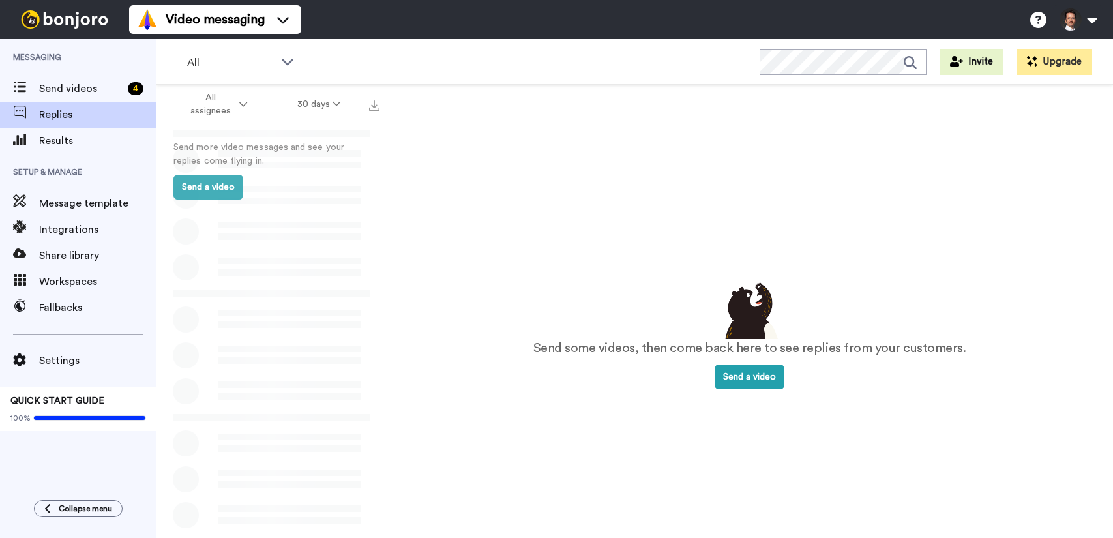
click at [91, 89] on span "Send videos" at bounding box center [80, 89] width 83 height 16
